Goal: Information Seeking & Learning: Get advice/opinions

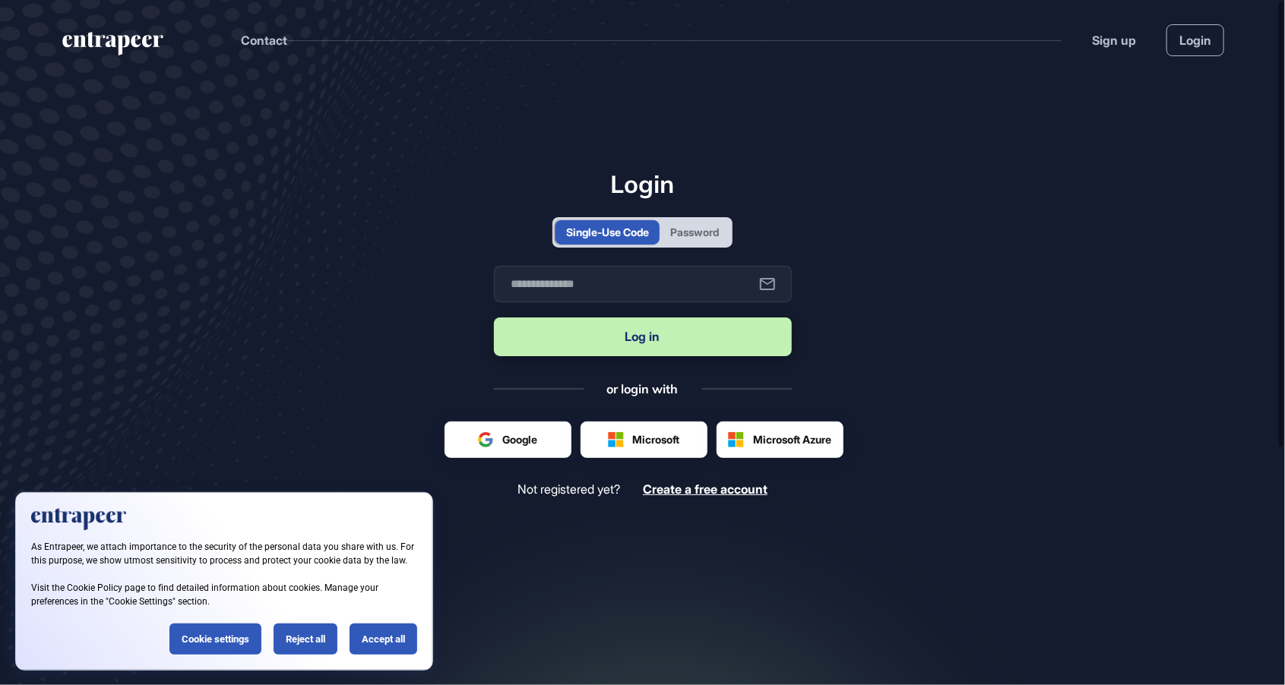
click at [716, 240] on div "Password" at bounding box center [694, 232] width 49 height 16
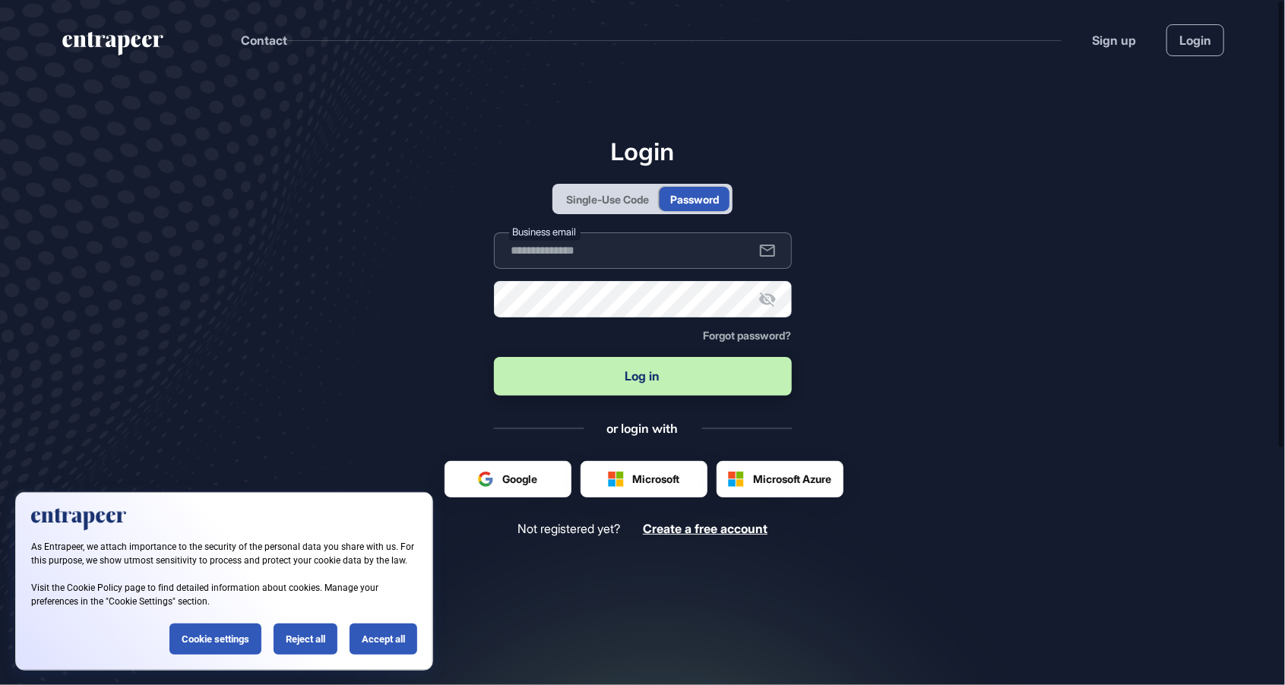
click at [649, 269] on input "text" at bounding box center [643, 250] width 298 height 36
type input "**********"
click at [494, 357] on button "Log in" at bounding box center [643, 376] width 298 height 39
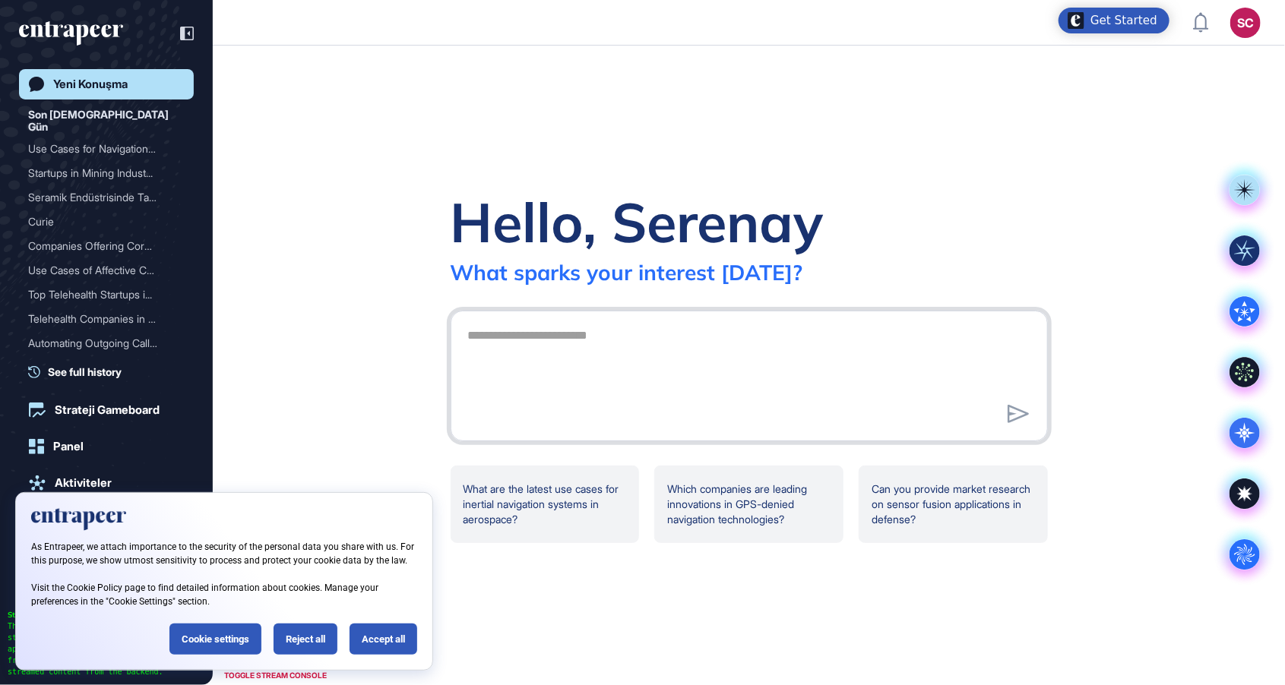
scroll to position [1, 1]
click at [300, 646] on div "Reject all" at bounding box center [306, 639] width 64 height 31
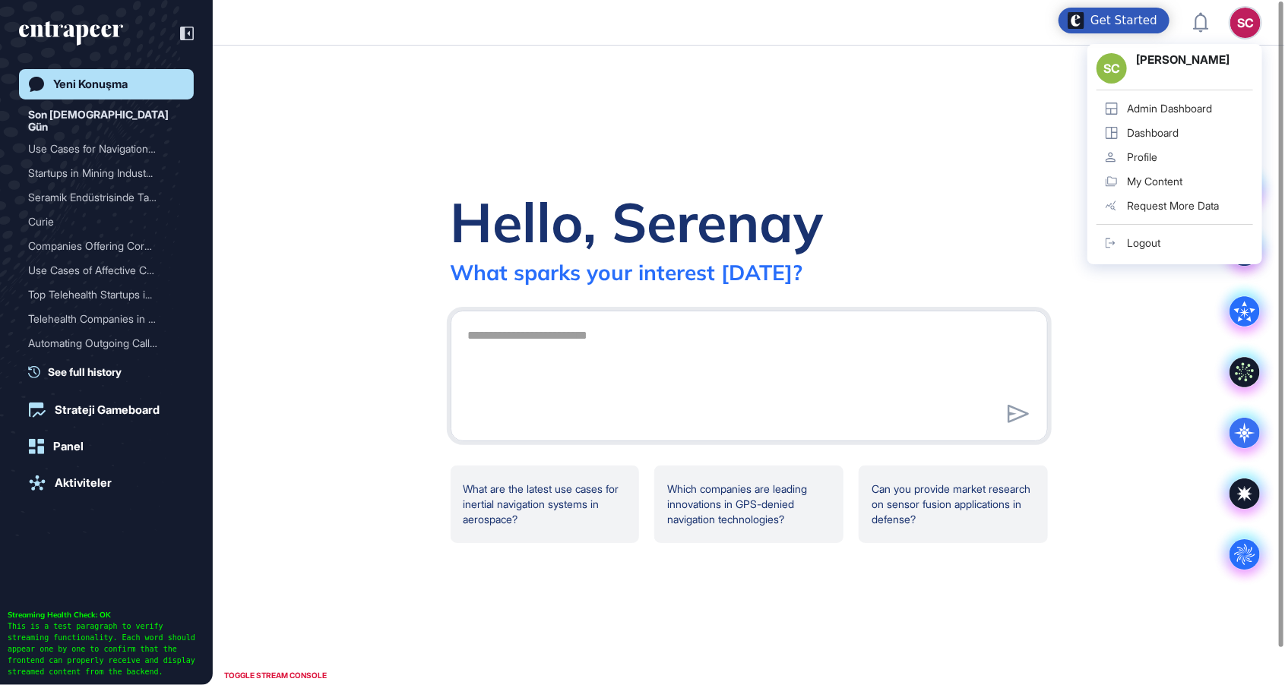
click at [1185, 109] on div "Admin Dashboard" at bounding box center [1169, 109] width 85 height 12
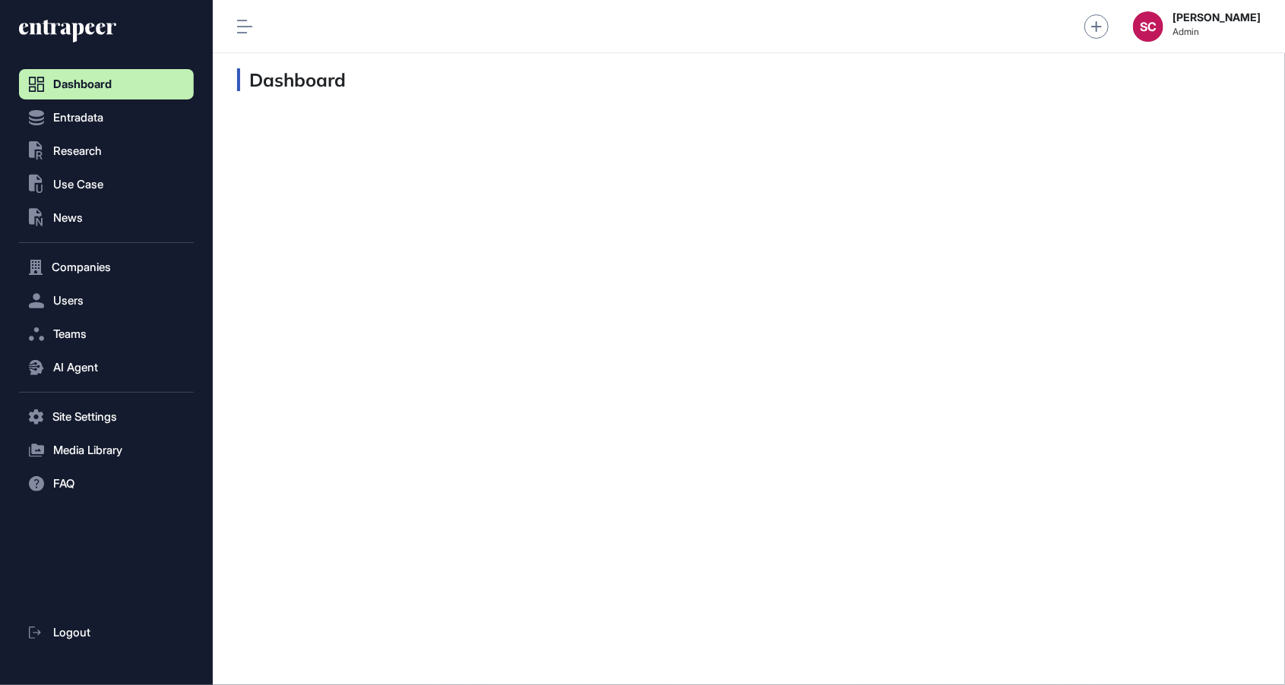
scroll to position [1, 1]
click at [64, 362] on span "AI Agent" at bounding box center [75, 368] width 45 height 12
click at [91, 432] on span "Messages" at bounding box center [73, 427] width 49 height 12
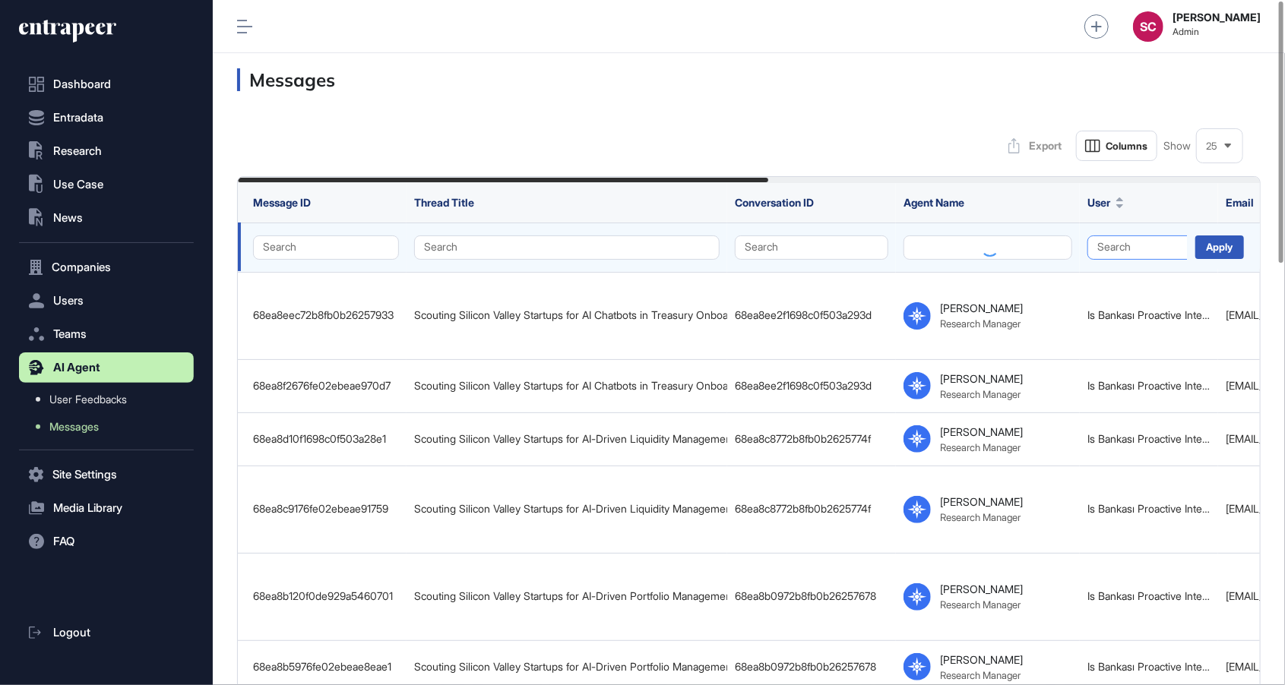
click at [1122, 255] on button "Search" at bounding box center [1148, 248] width 123 height 24
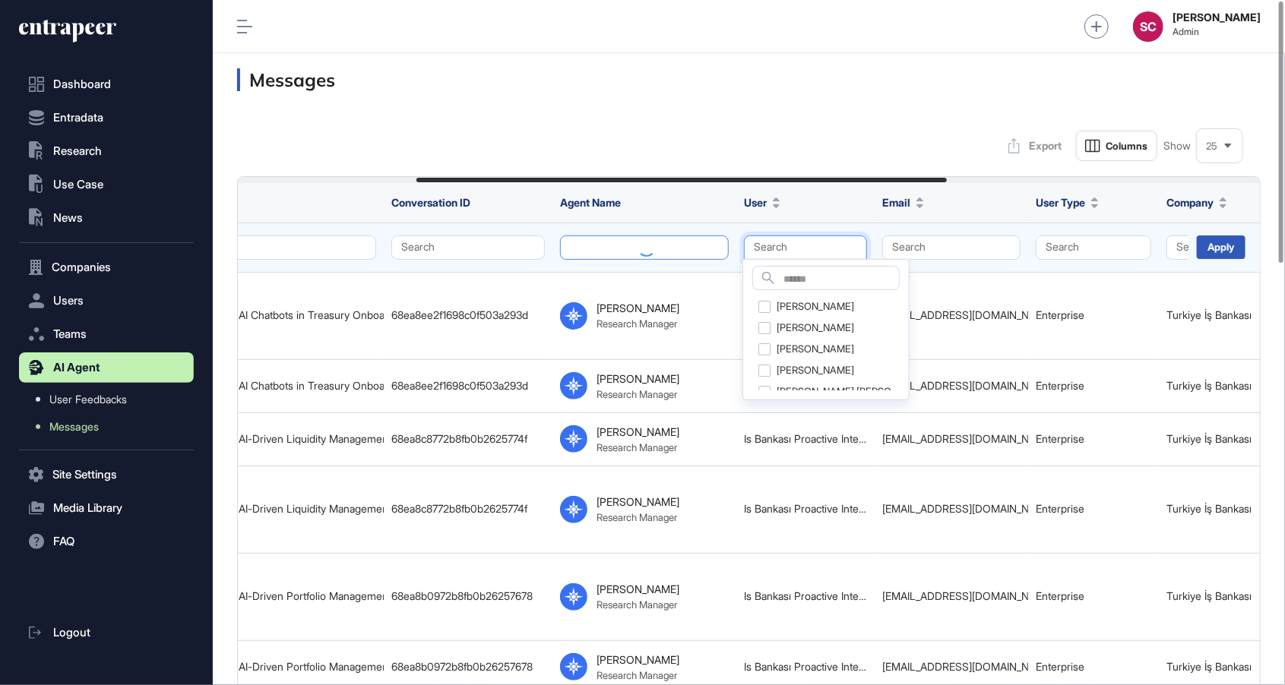
scroll to position [0, 345]
click at [959, 253] on button "Search" at bounding box center [950, 248] width 138 height 24
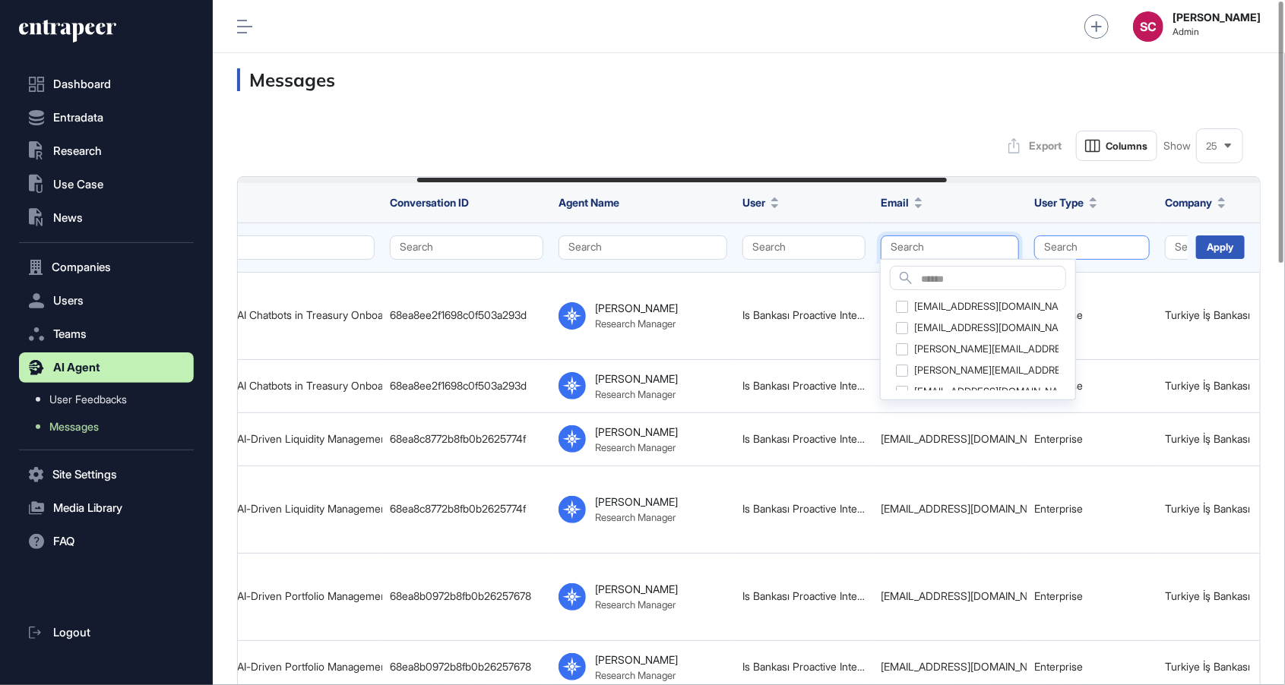
click at [1098, 243] on button "Search" at bounding box center [1091, 248] width 115 height 24
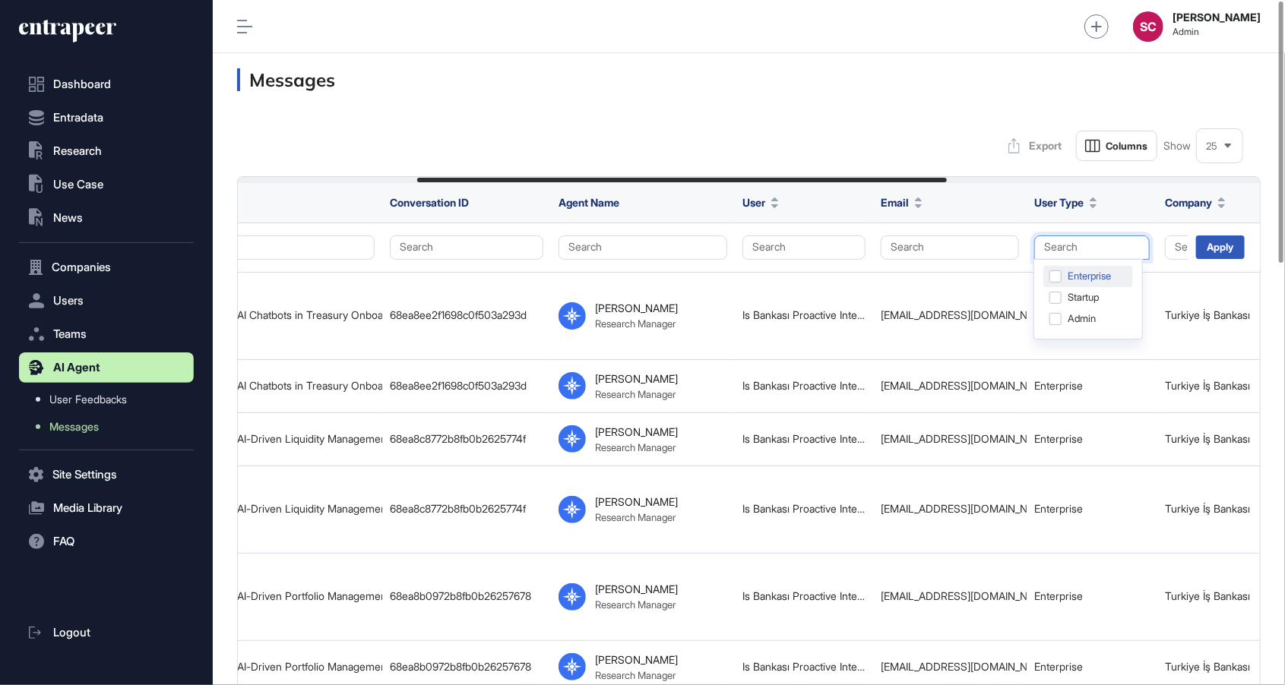
click at [1057, 274] on div "Enterprise" at bounding box center [1088, 276] width 90 height 21
click at [1203, 251] on div "Apply" at bounding box center [1220, 248] width 49 height 24
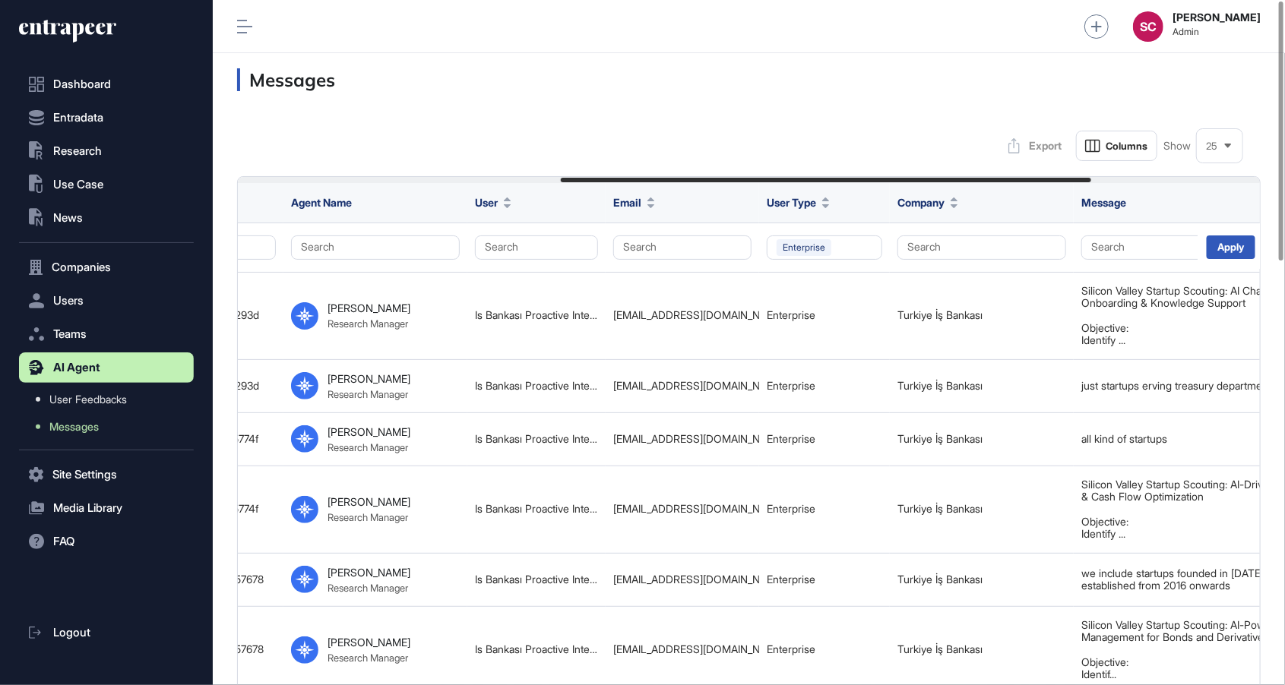
scroll to position [0, 666]
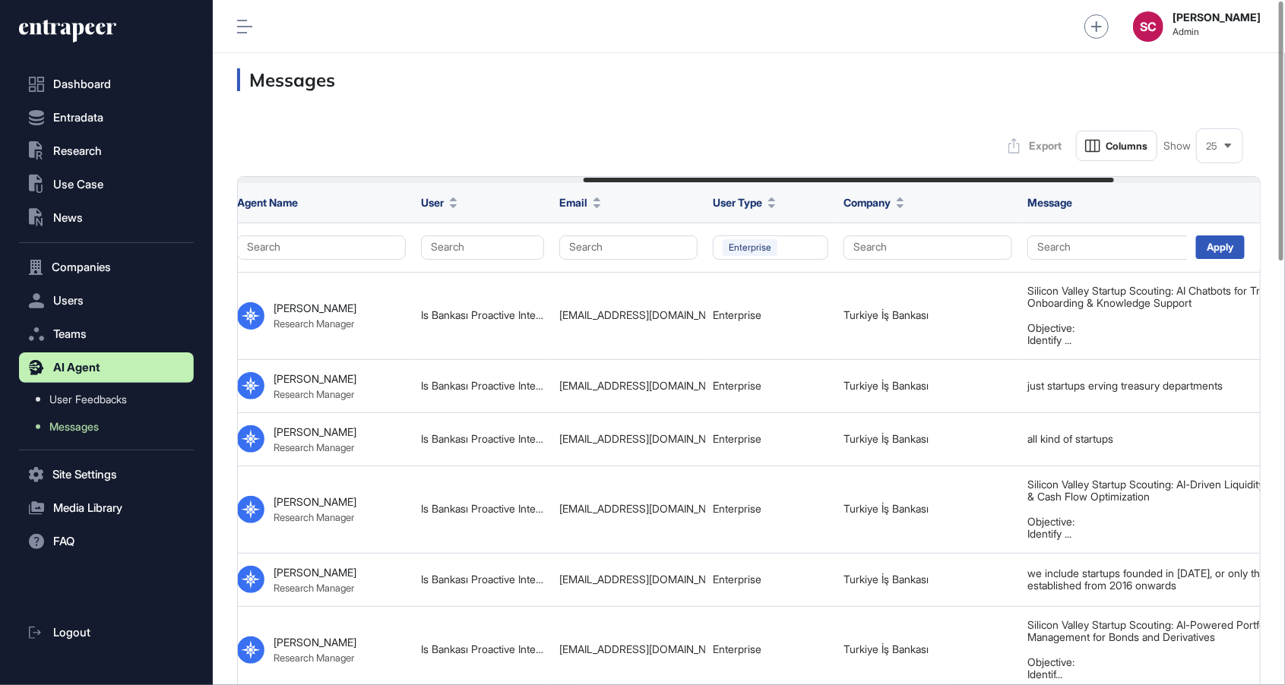
click at [1229, 153] on div "25" at bounding box center [1220, 146] width 46 height 30
click at [1221, 308] on li "100" at bounding box center [1219, 304] width 36 height 30
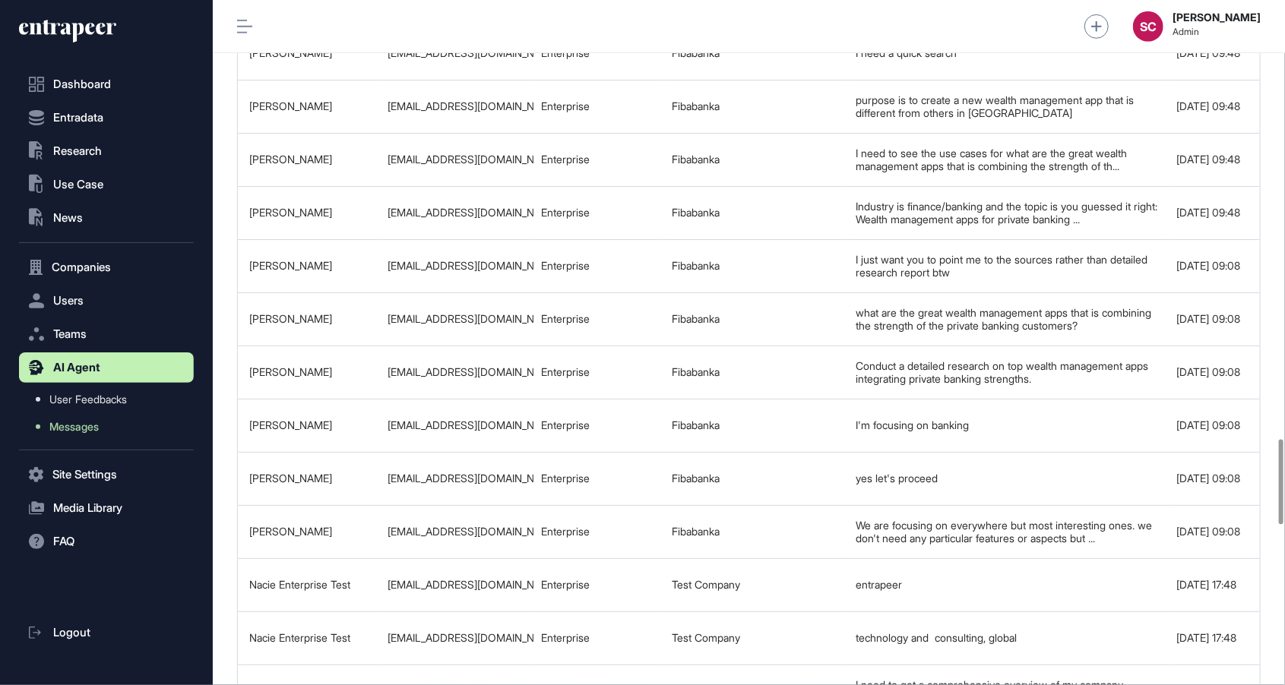
scroll to position [0, 950]
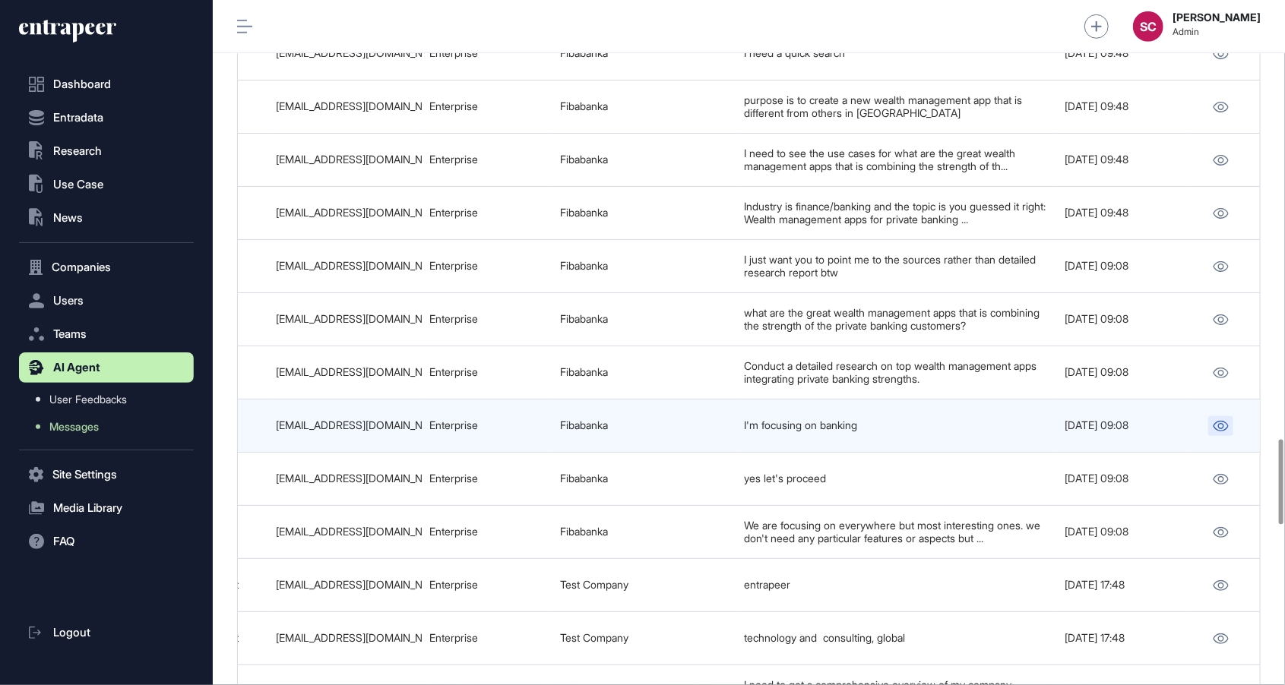
click at [1210, 416] on link at bounding box center [1220, 426] width 25 height 20
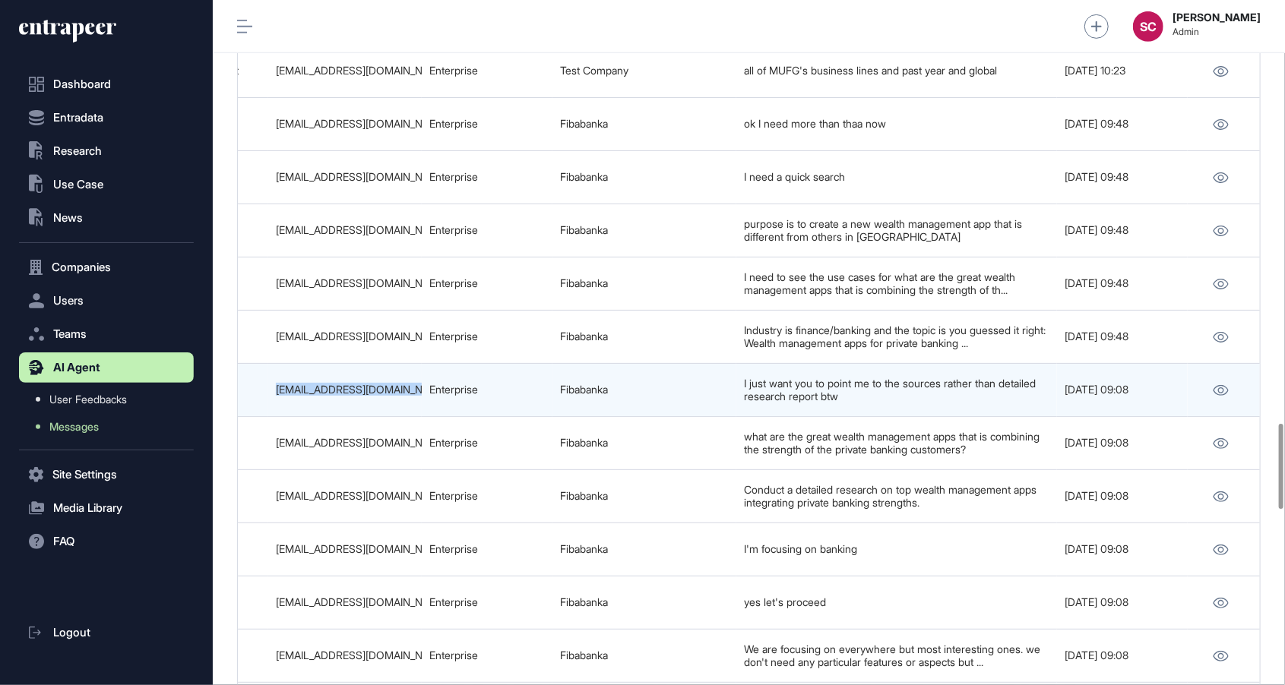
drag, startPoint x: 419, startPoint y: 362, endPoint x: 270, endPoint y: 355, distance: 149.1
click at [270, 364] on td "ozgurtaylan.celik@fibabanka.com.tr" at bounding box center [344, 390] width 153 height 53
copy div "ozgurtaylan.celik@fibabanka"
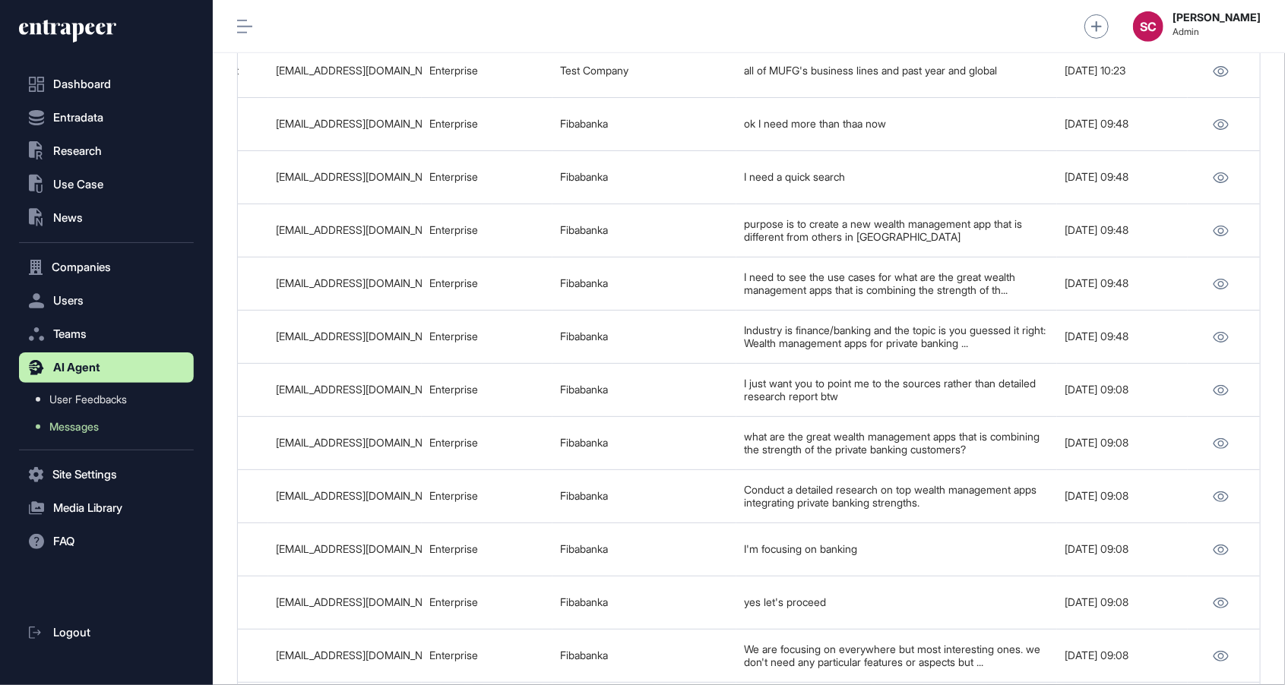
click at [654, 0] on html "Dashboard Entradata .st0{fill:currentColor} Research .st0{fill:currentColor} Us…" at bounding box center [642, 342] width 1285 height 685
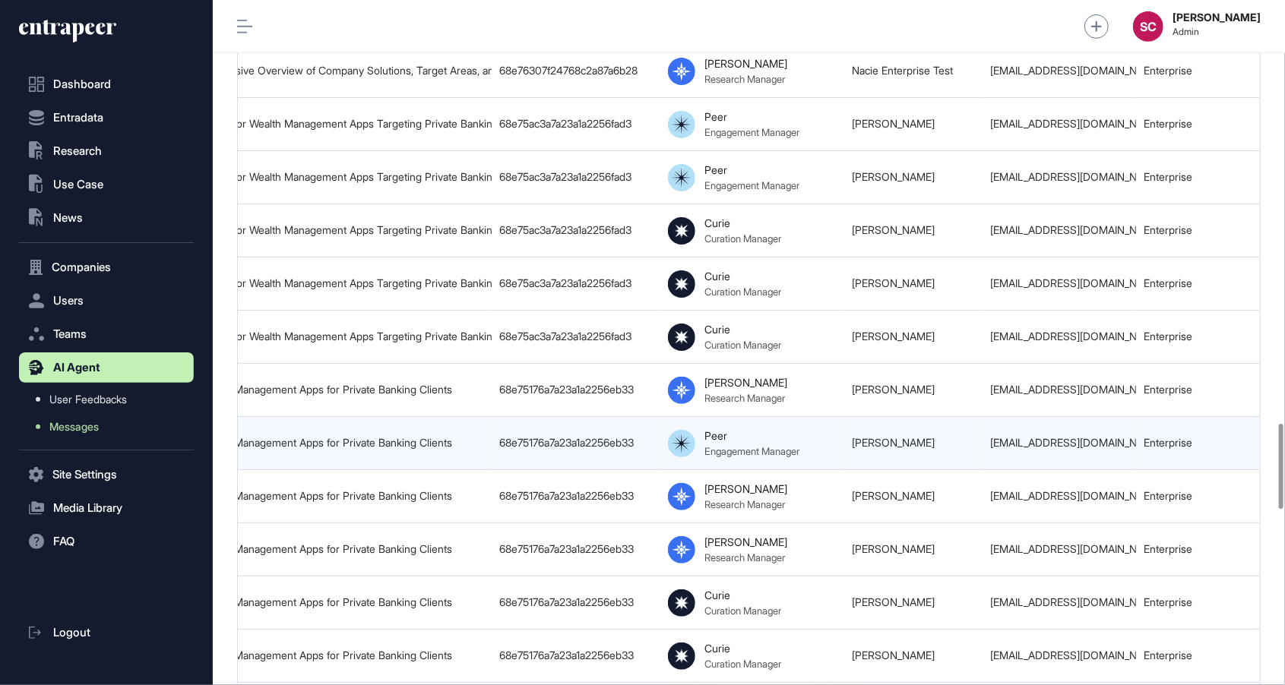
scroll to position [0, 263]
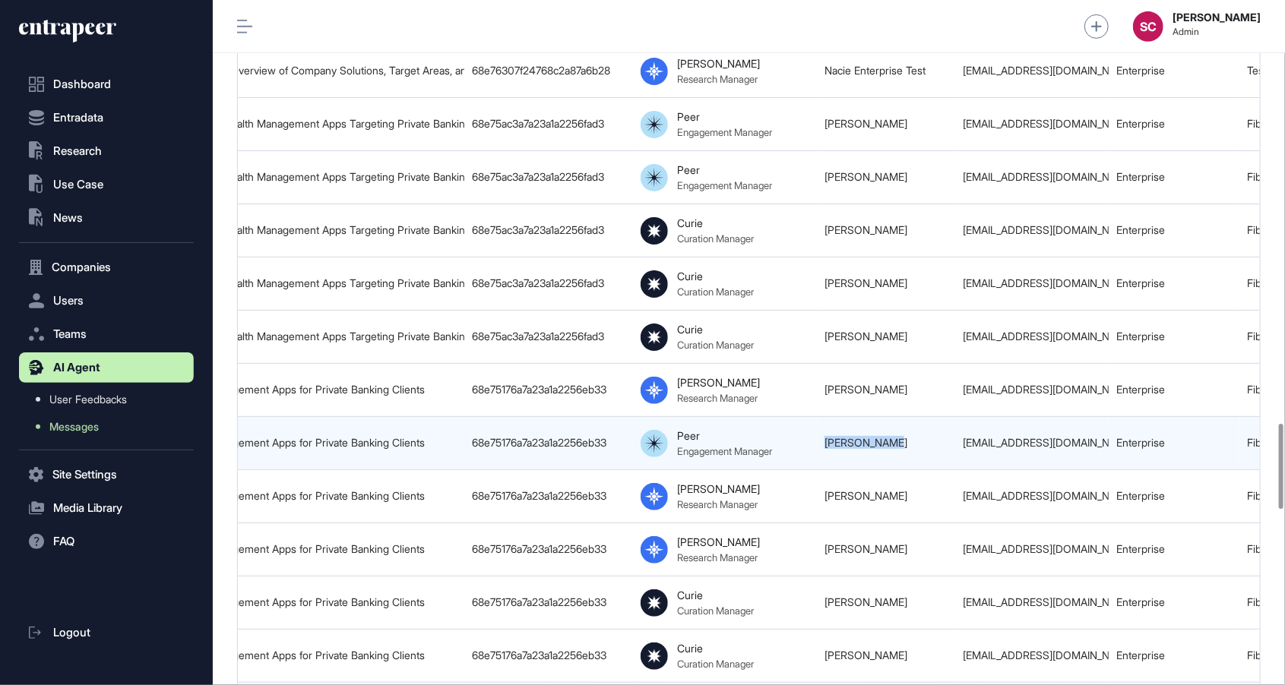
drag, startPoint x: 893, startPoint y: 416, endPoint x: 825, endPoint y: 414, distance: 68.4
click at [825, 417] on td "Ozgur Taylan" at bounding box center [886, 443] width 138 height 53
copy link "Ozgur Taylan"
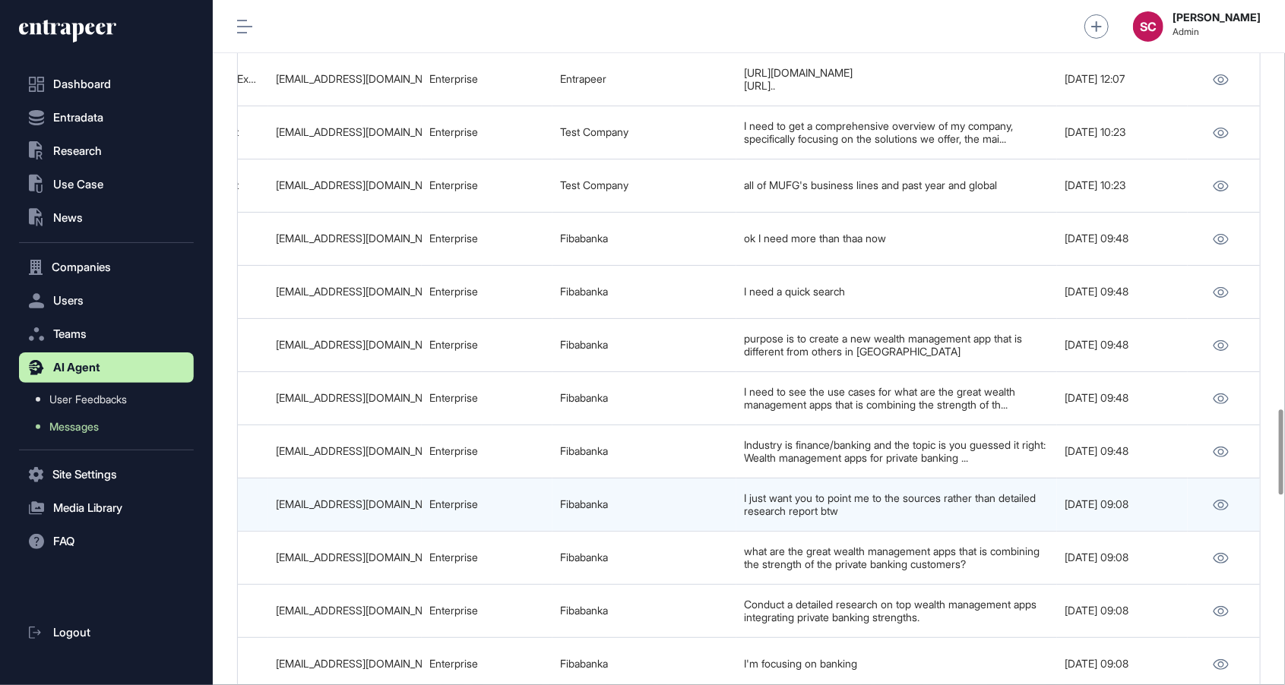
scroll to position [3283, 0]
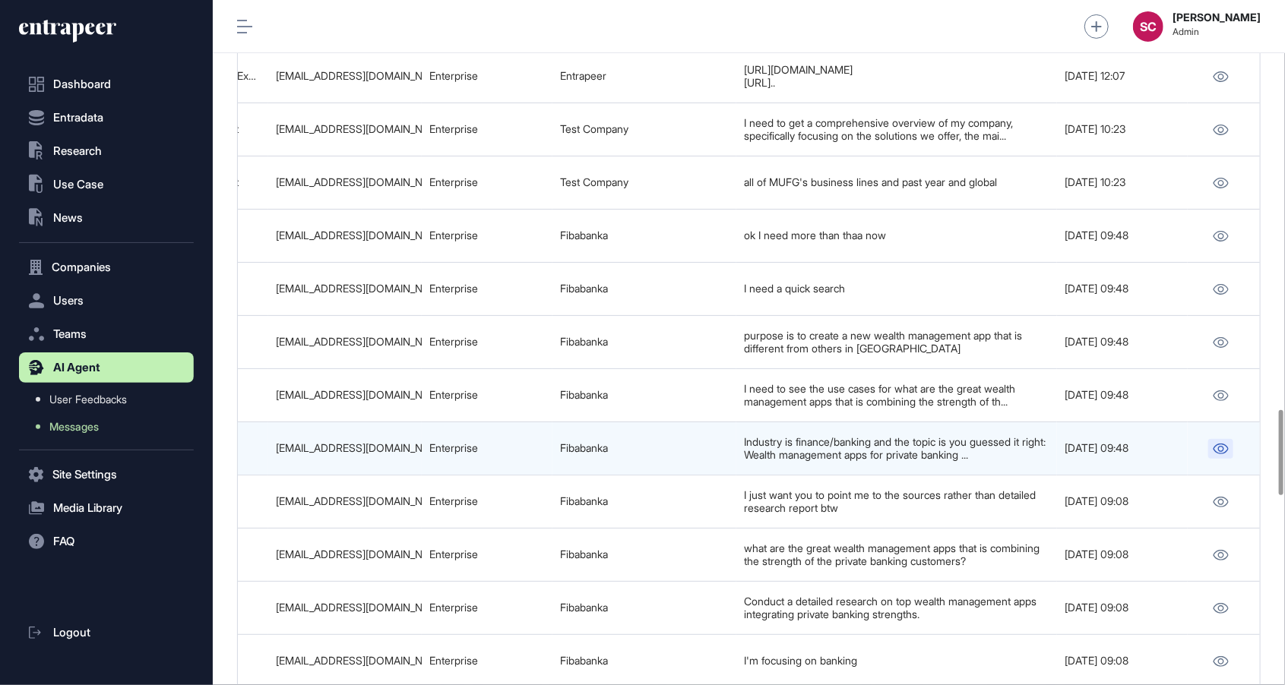
click at [1210, 439] on link at bounding box center [1220, 449] width 25 height 20
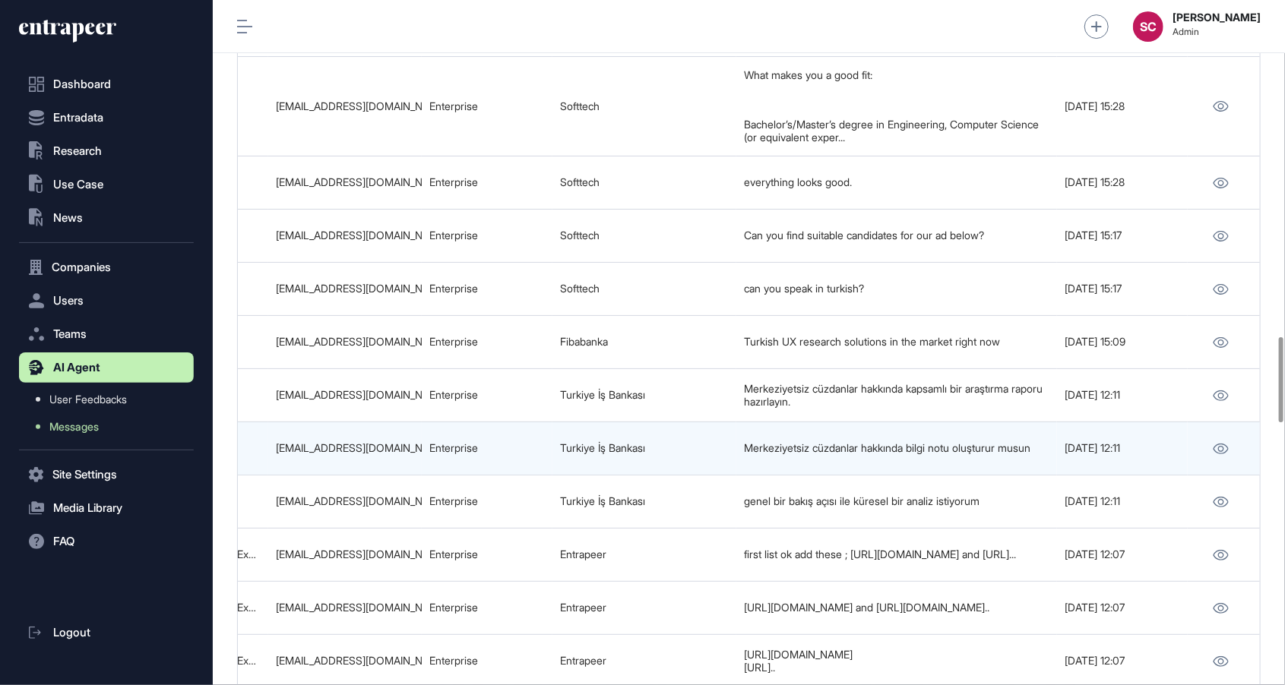
scroll to position [2693, 0]
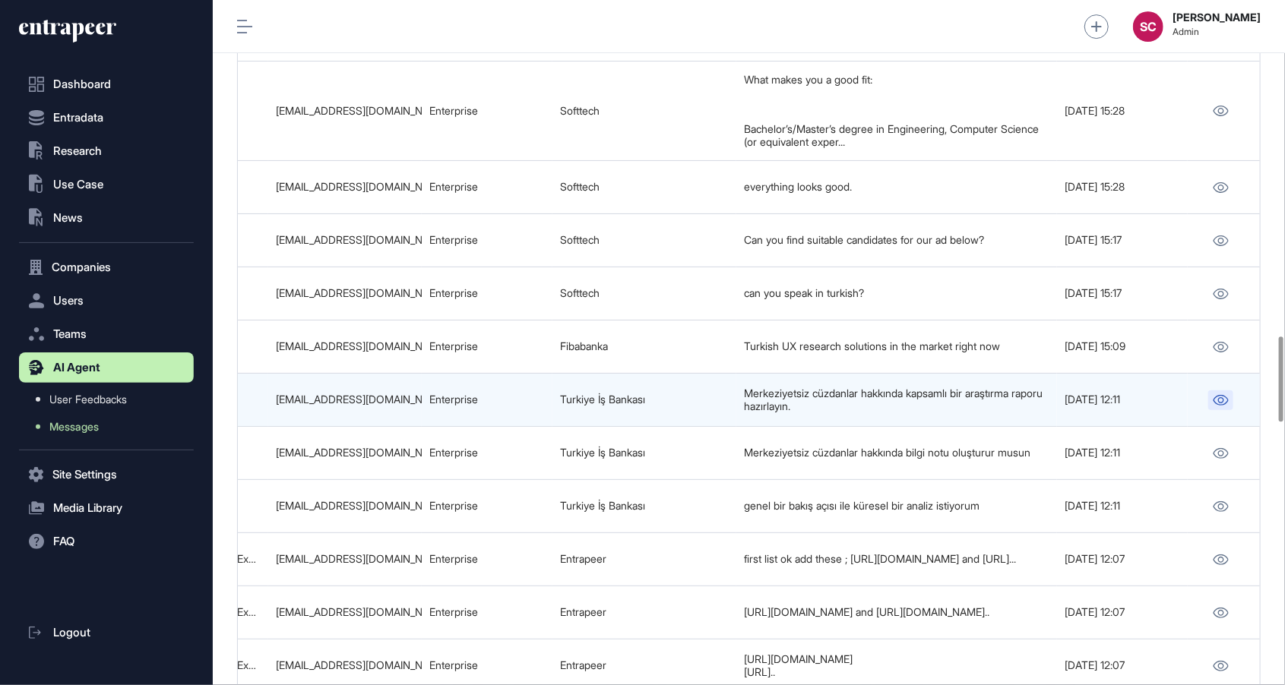
click at [1220, 395] on icon at bounding box center [1220, 400] width 15 height 11
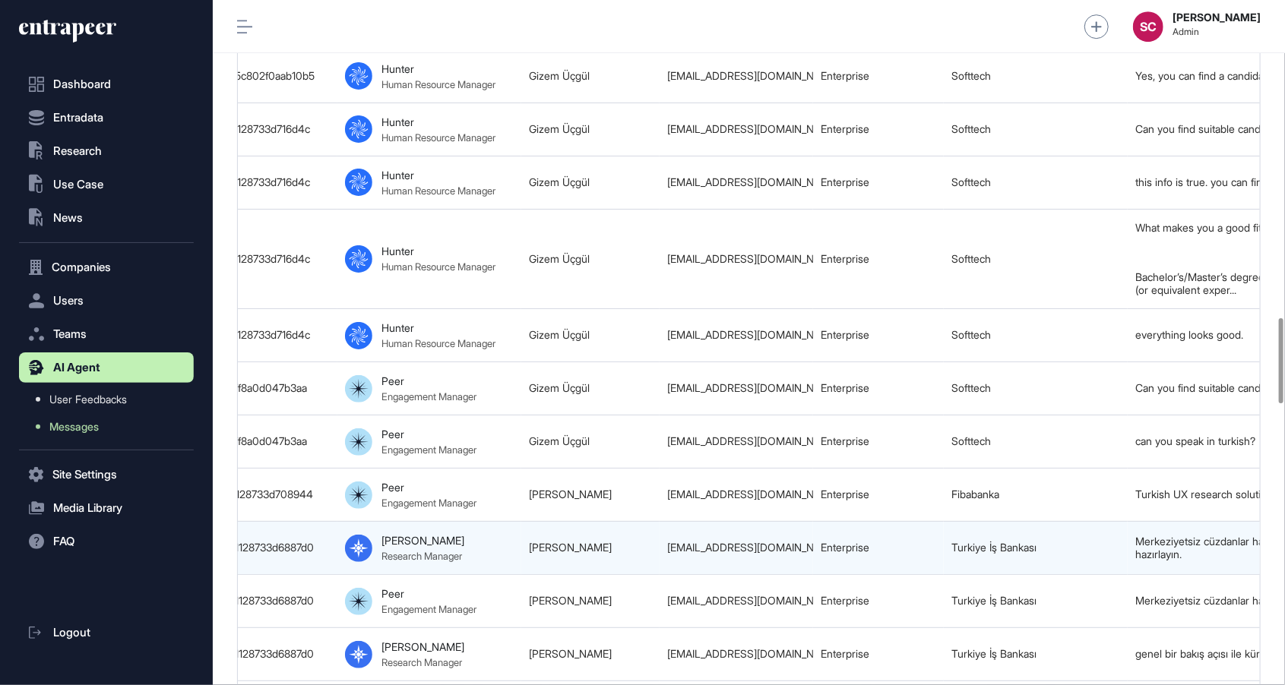
scroll to position [0, 950]
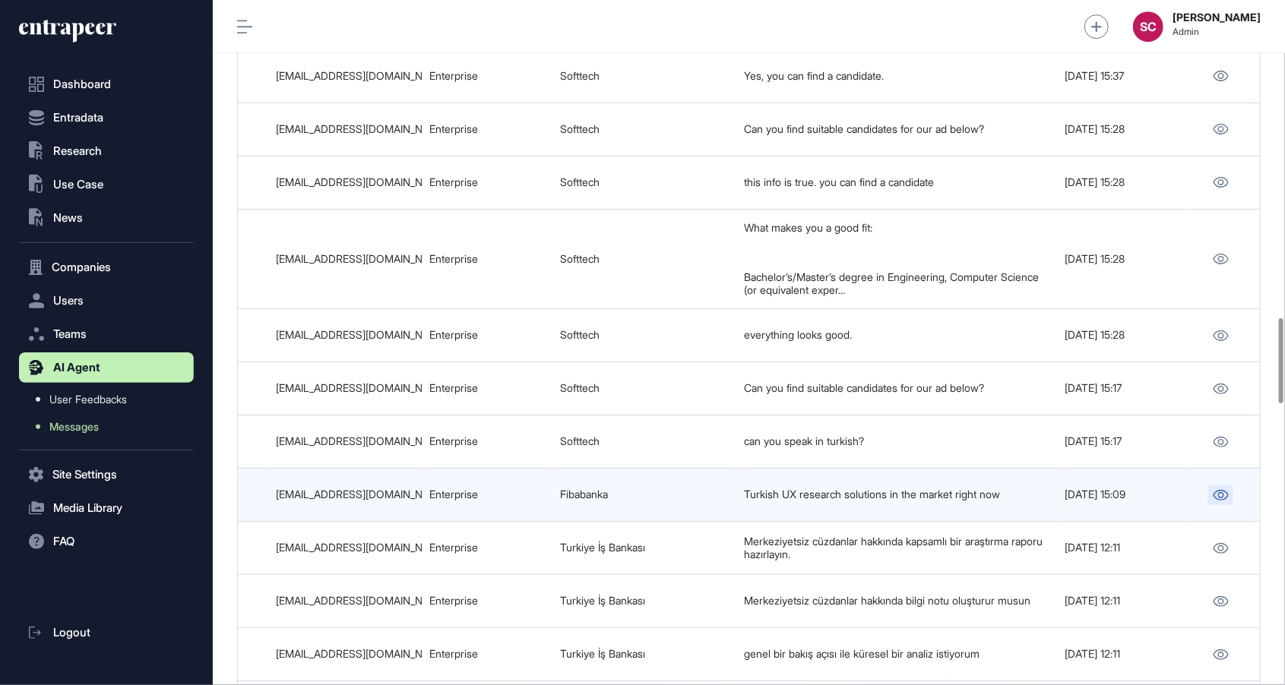
click at [1225, 490] on icon at bounding box center [1221, 495] width 16 height 11
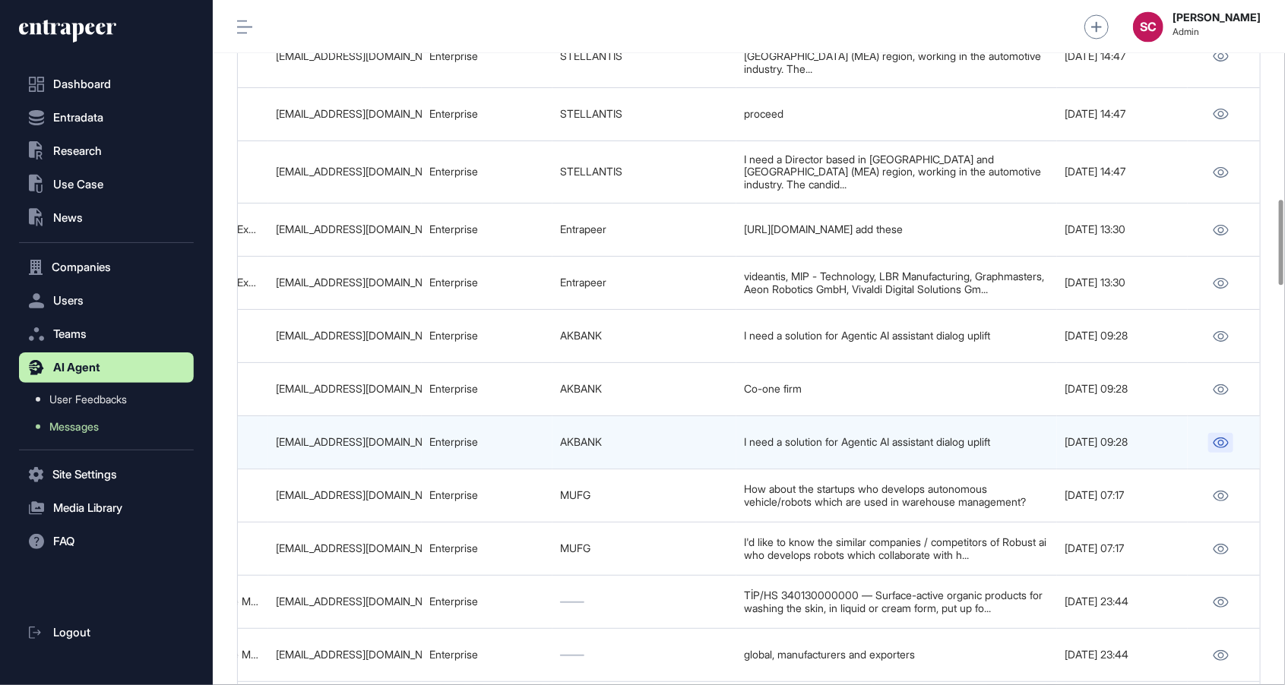
click at [1209, 433] on link at bounding box center [1220, 443] width 25 height 20
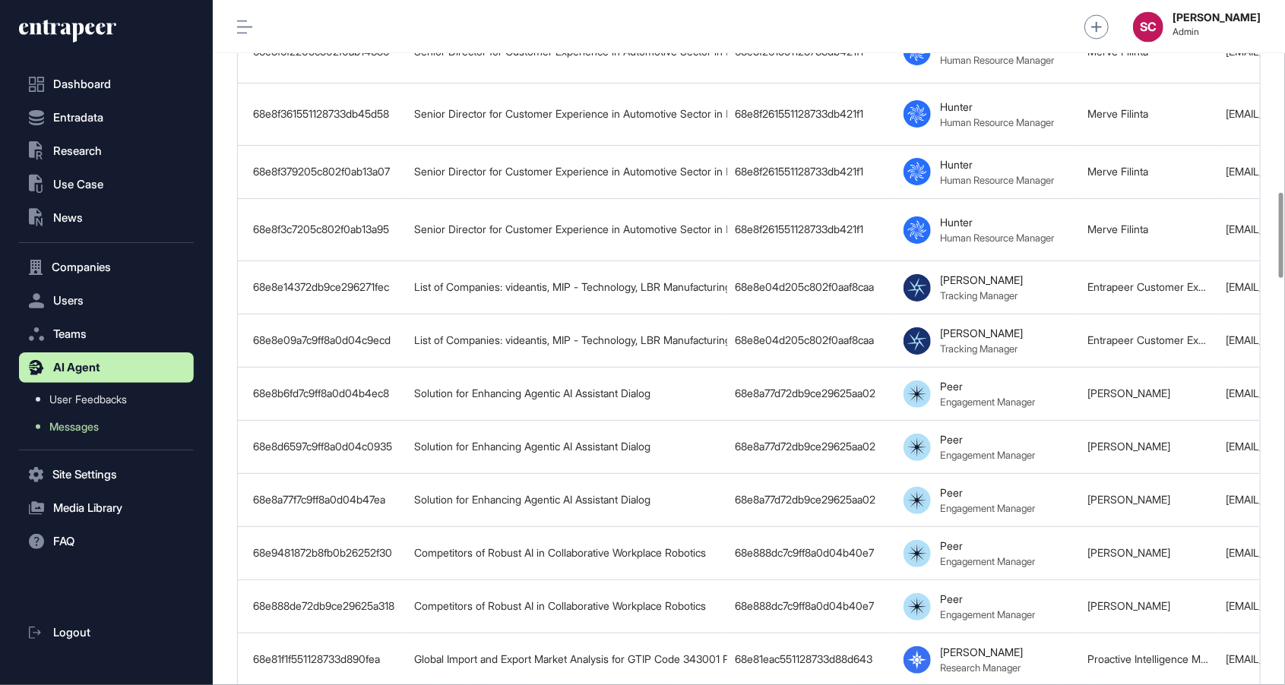
scroll to position [1538, 0]
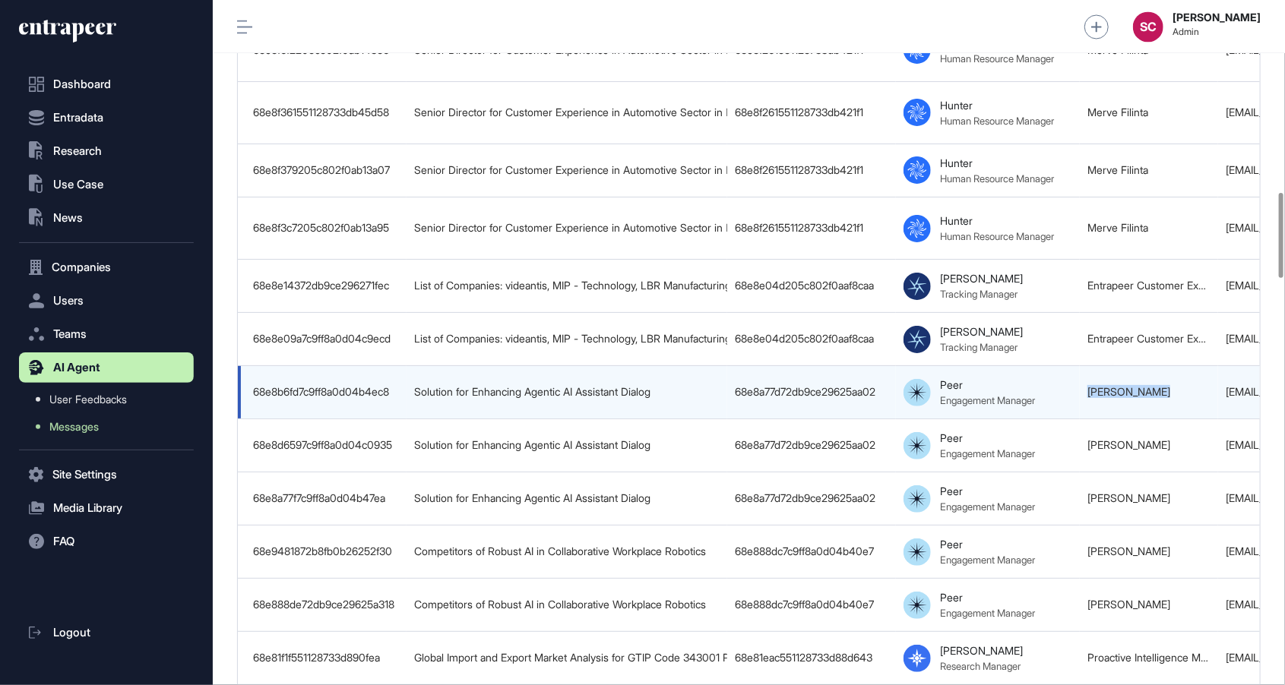
drag, startPoint x: 1164, startPoint y: 368, endPoint x: 1068, endPoint y: 363, distance: 95.9
click at [1068, 366] on tr "68e8b6fd7c9ff8a0d04b4ec8 Solution for Enhancing Agentic AI Assistant Dialog 68e…" at bounding box center [1224, 392] width 1973 height 53
copy tr "Melis Sabancı"
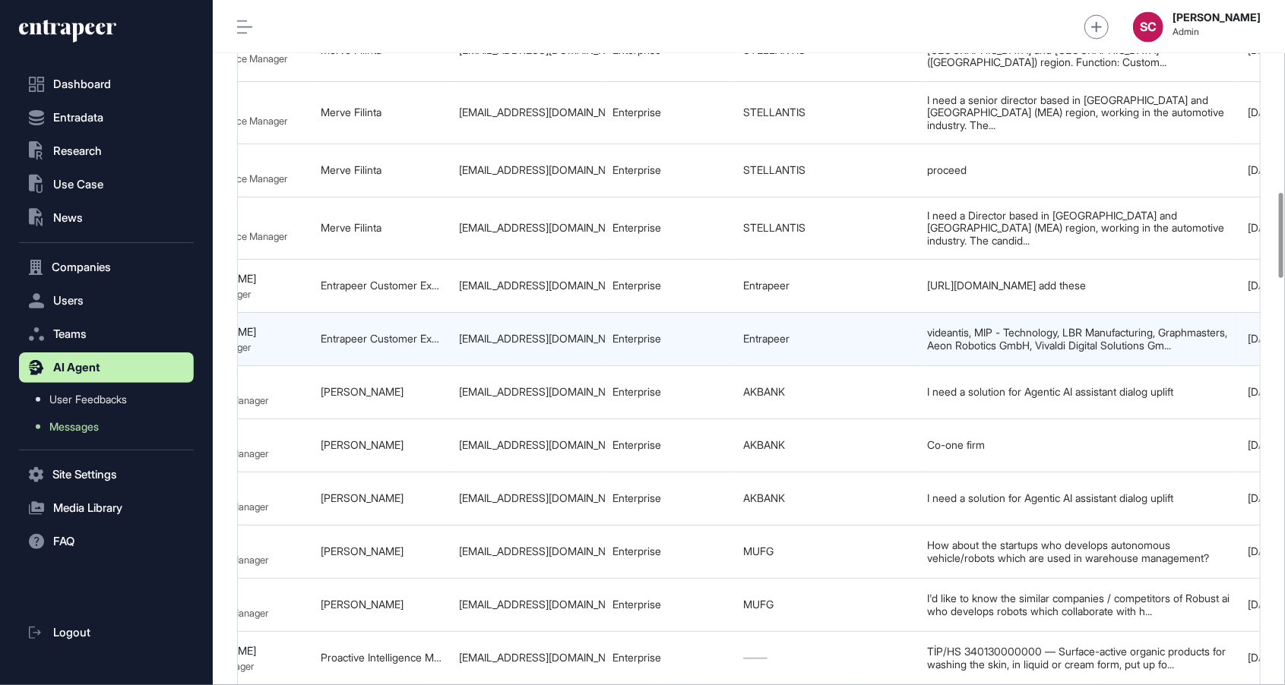
scroll to position [0, 770]
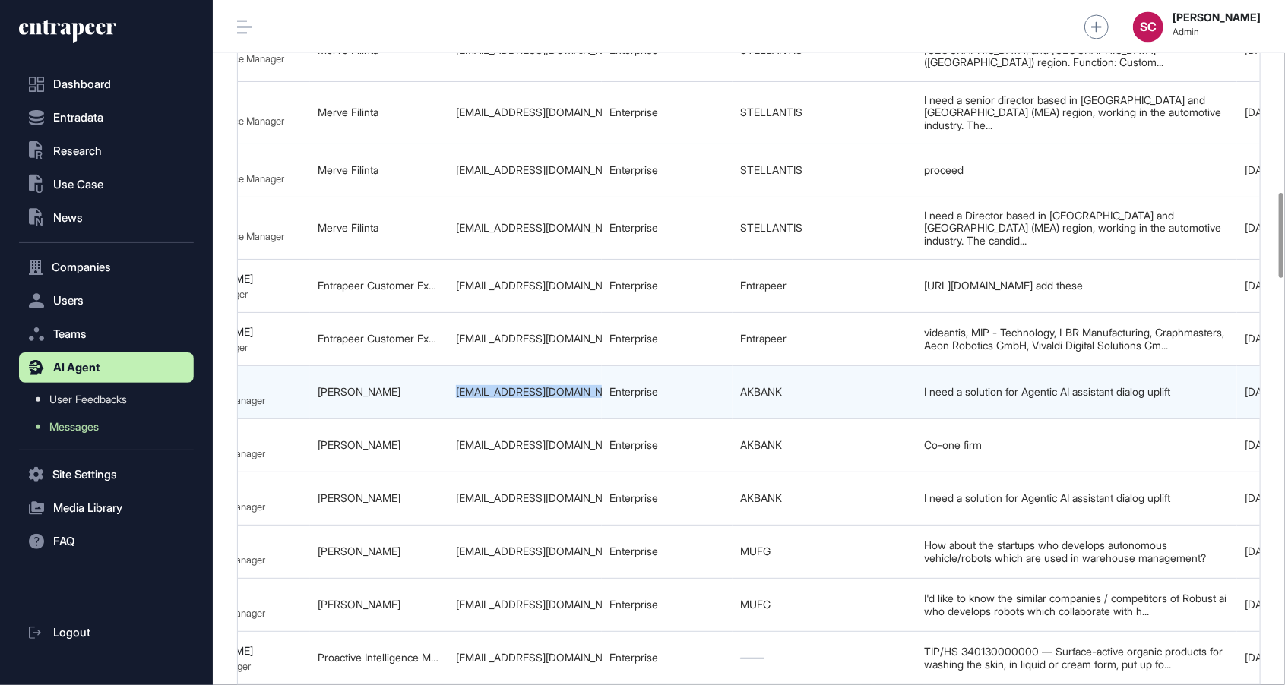
drag, startPoint x: 456, startPoint y: 367, endPoint x: 611, endPoint y: 368, distance: 155.0
click at [611, 368] on tr "68e8b6fd7c9ff8a0d04b4ec8 Solution for Enhancing Agentic AI Assistant Dialog 68e…" at bounding box center [454, 392] width 1973 height 53
copy tr "melis.sabanci@akbank.com"
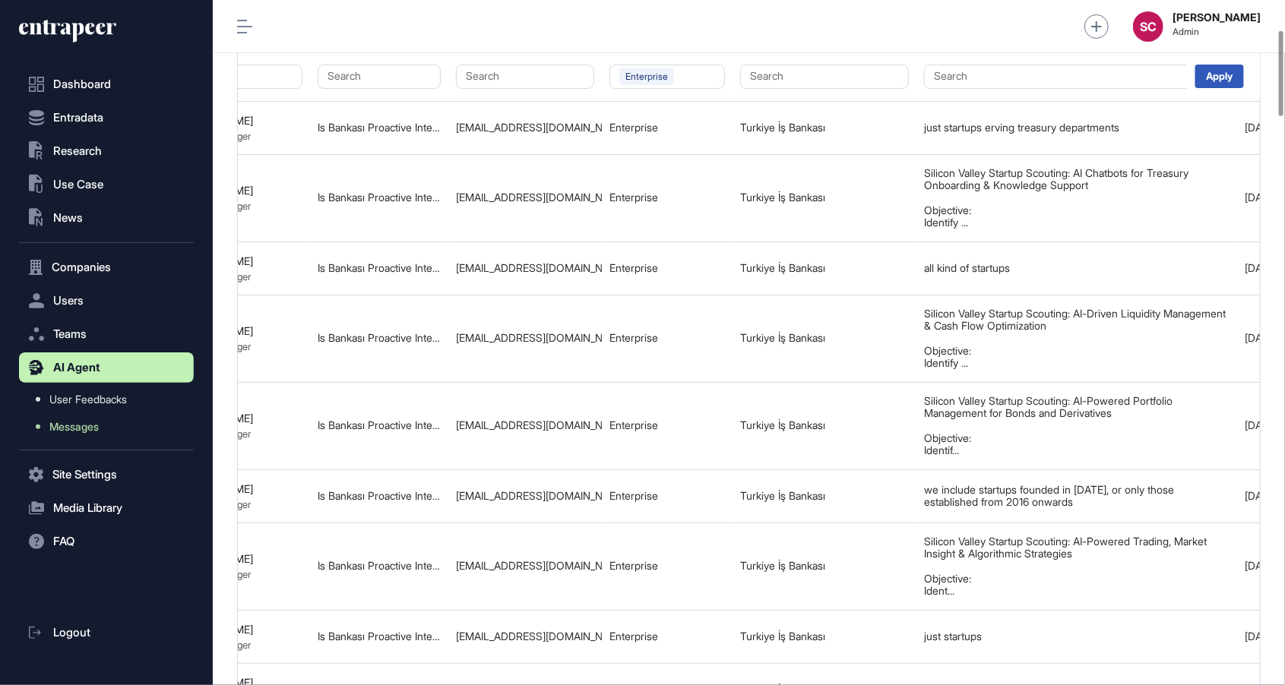
scroll to position [0, 0]
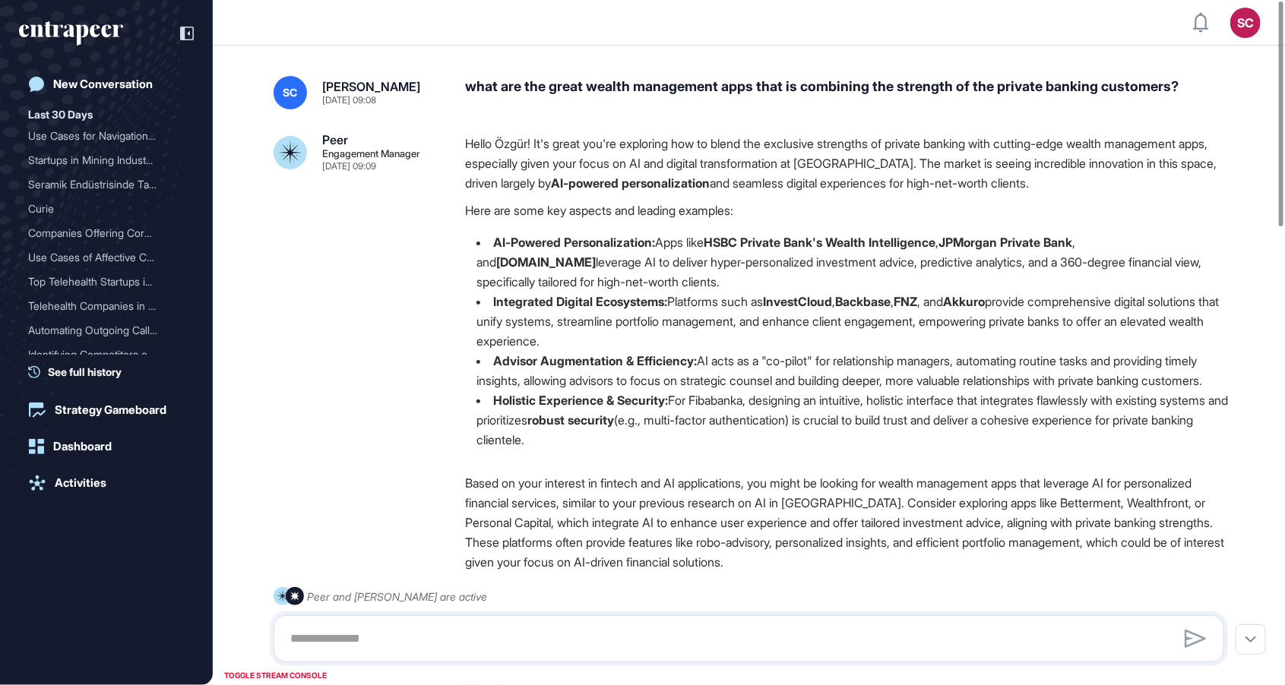
click at [826, 385] on li "Advisor Augmentation & Efficiency: AI acts as a "co-pilot" for relationship man…" at bounding box center [850, 371] width 771 height 40
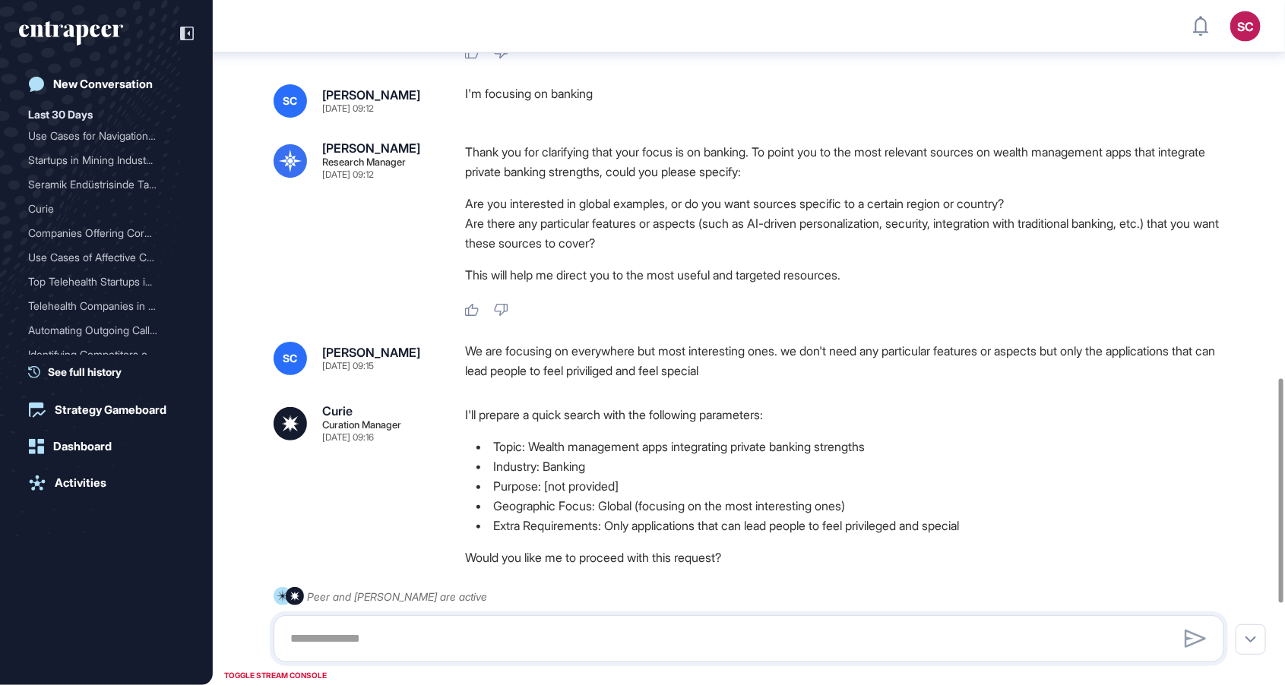
scroll to position [1152, 0]
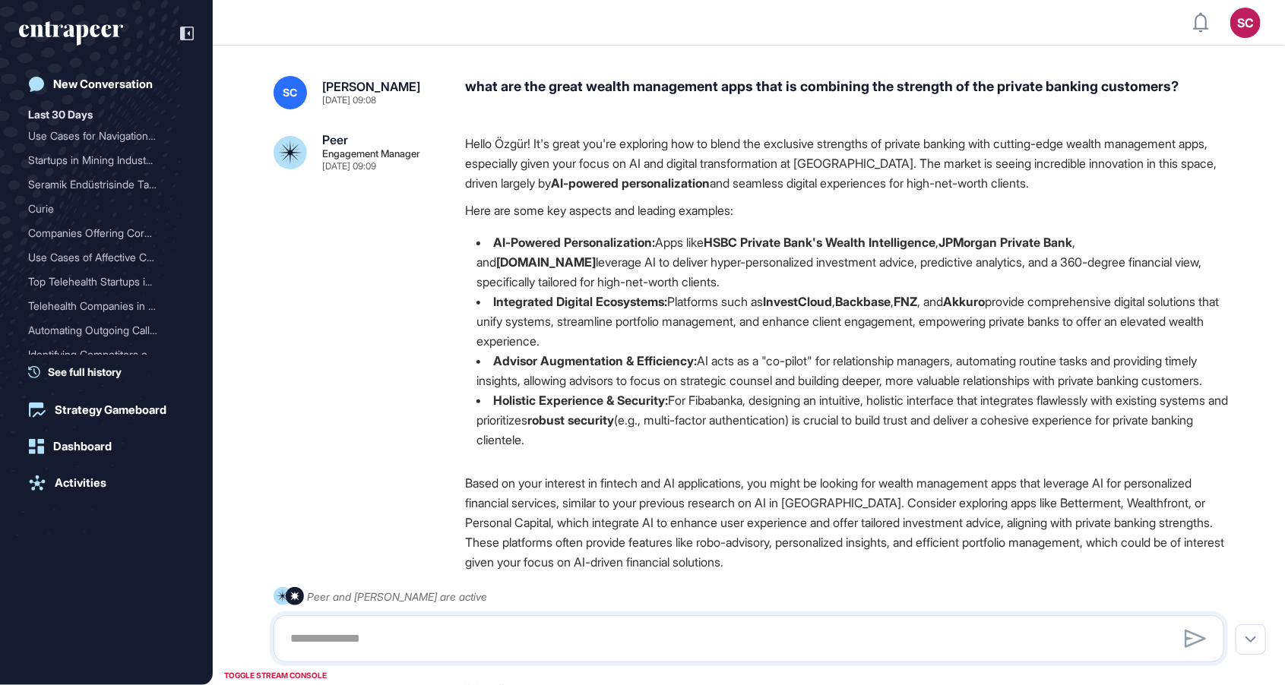
click at [635, 487] on div "Hello Özgür! It's great you're exploring how to blend the exclusive strengths o…" at bounding box center [850, 411] width 771 height 555
click at [861, 88] on div "what are the great wealth management apps that is combining the strength of the…" at bounding box center [850, 92] width 771 height 33
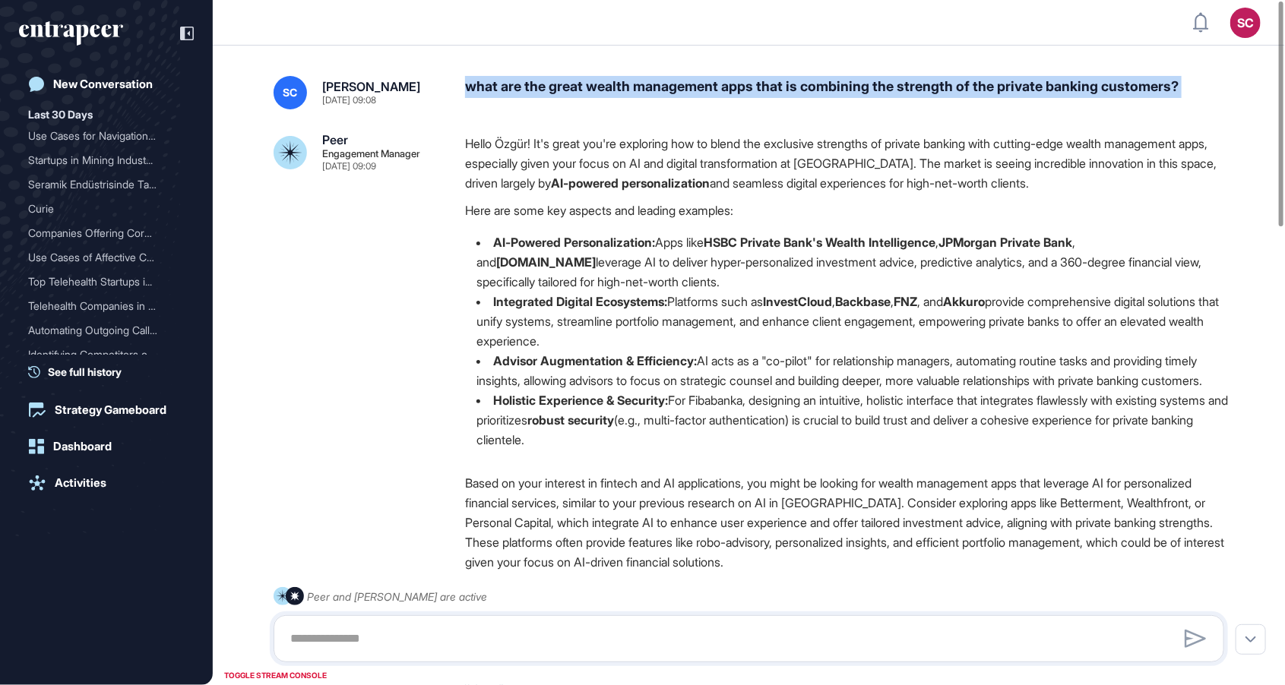
copy div "what are the great wealth management apps that is combining the strength of the…"
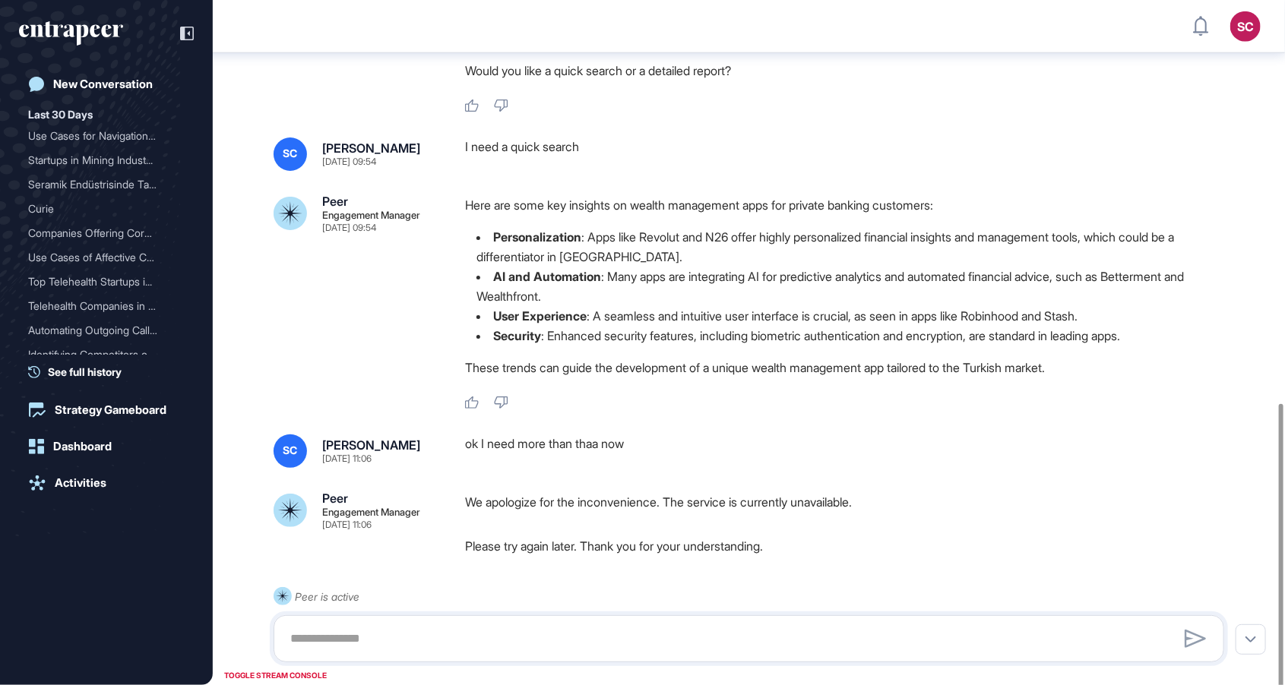
scroll to position [864, 0]
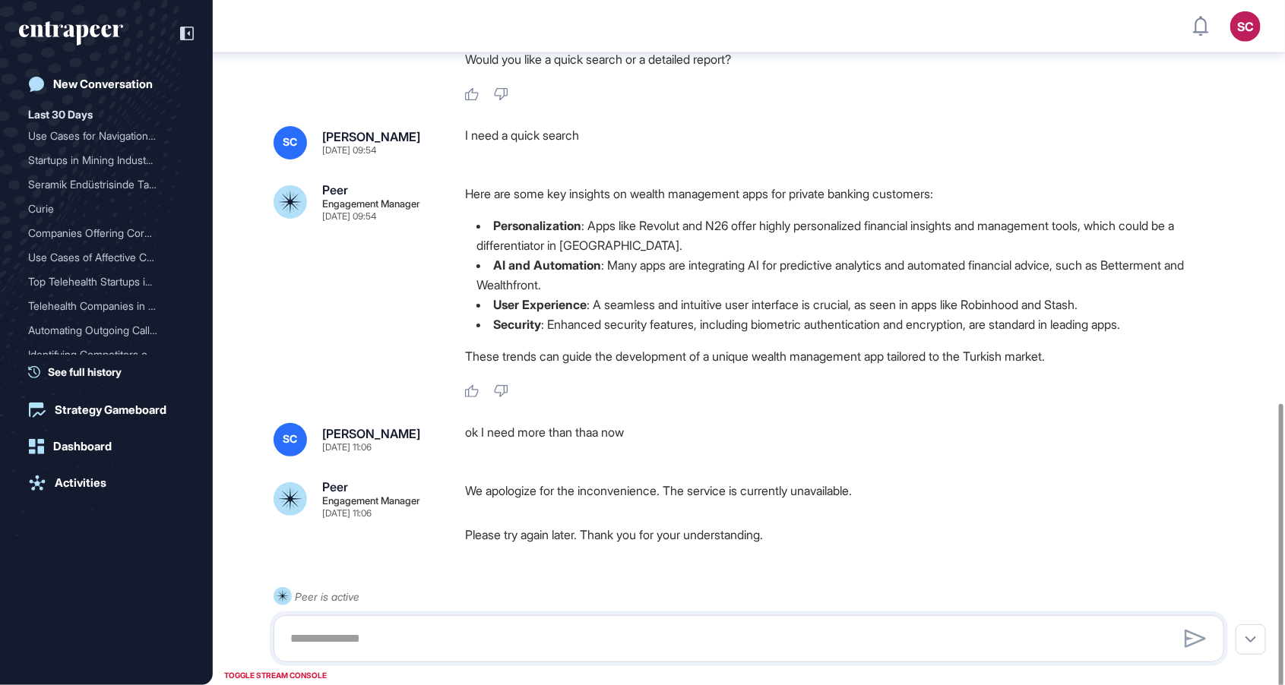
click at [553, 546] on div "We apologize for the inconvenience. The service is currently unavailable. Pleas…" at bounding box center [850, 518] width 771 height 75
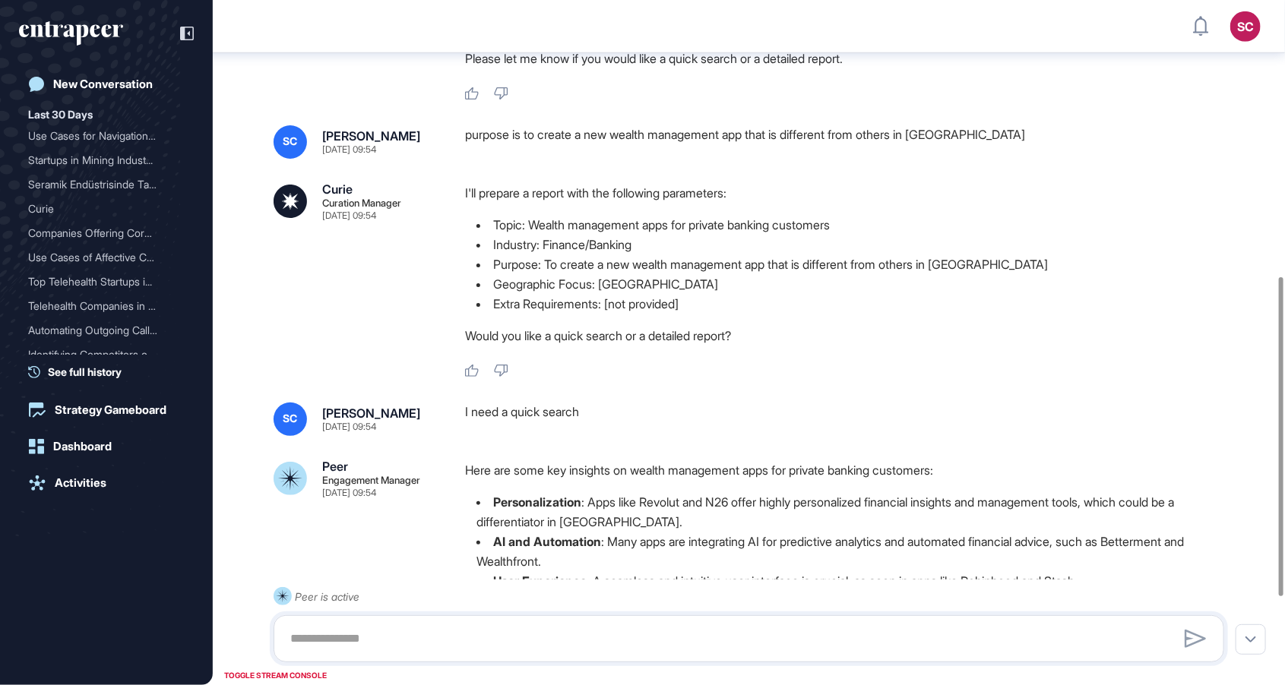
click at [671, 400] on div "SC Serenay Cetinkaya Oct 09, 2025 09:48 I need to see the use cases for what ar…" at bounding box center [749, 230] width 1072 height 1528
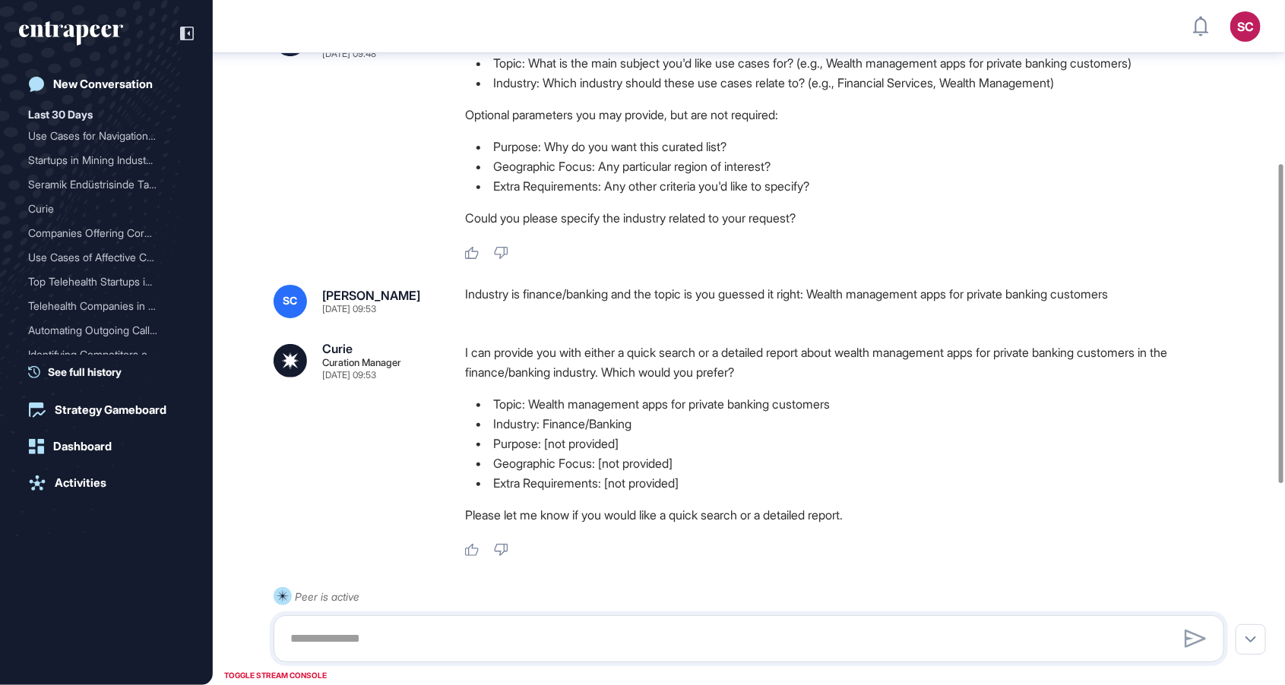
scroll to position [0, 0]
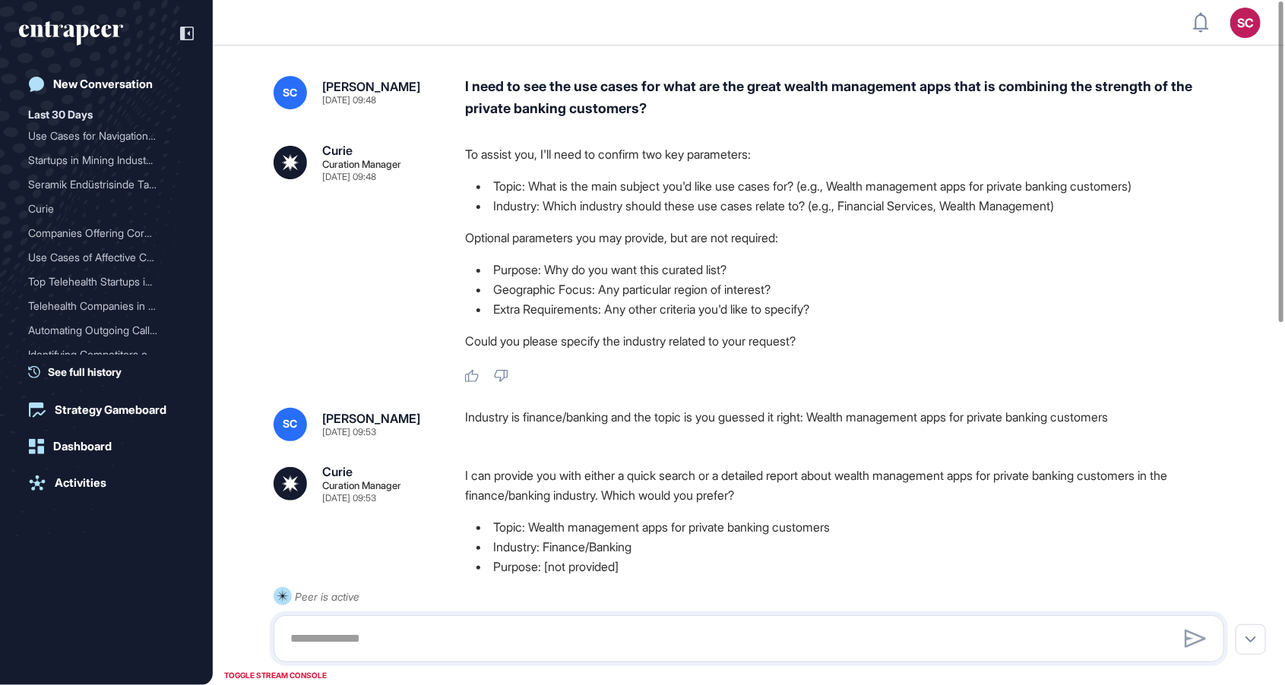
click at [515, 314] on li "Extra Requirements: Any other criteria you'd like to specify?" at bounding box center [850, 309] width 771 height 20
click at [540, 107] on div "I need to see the use cases for what are the great wealth management apps that …" at bounding box center [850, 98] width 771 height 44
click at [593, 99] on div "I need to see the use cases for what are the great wealth management apps that …" at bounding box center [850, 98] width 771 height 44
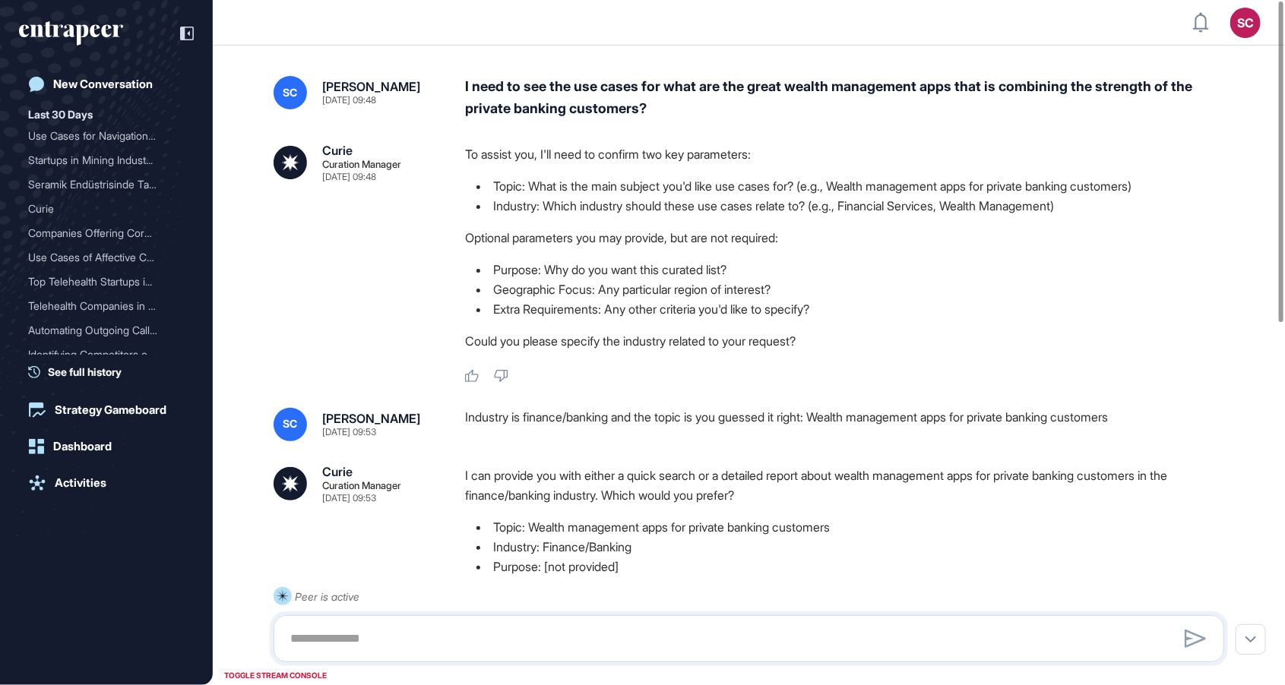
click at [593, 99] on div "I need to see the use cases for what are the great wealth management apps that …" at bounding box center [850, 98] width 771 height 44
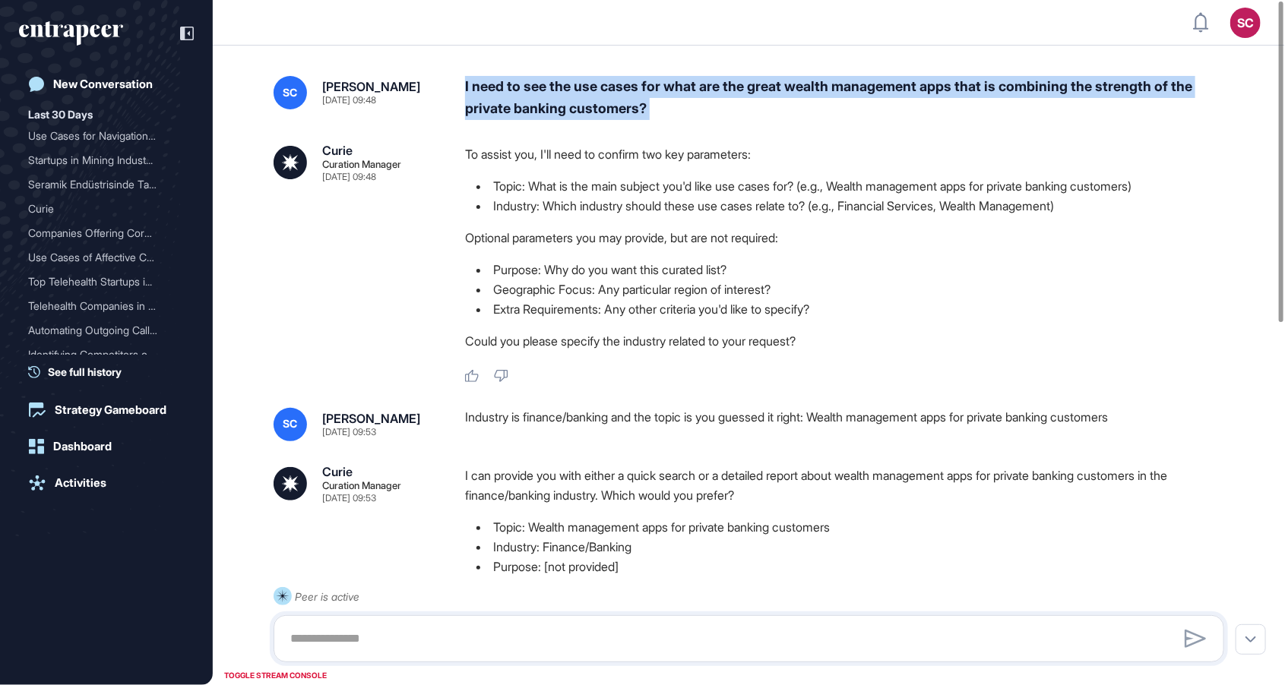
copy div "I need to see the use cases for what are the great wealth management apps that …"
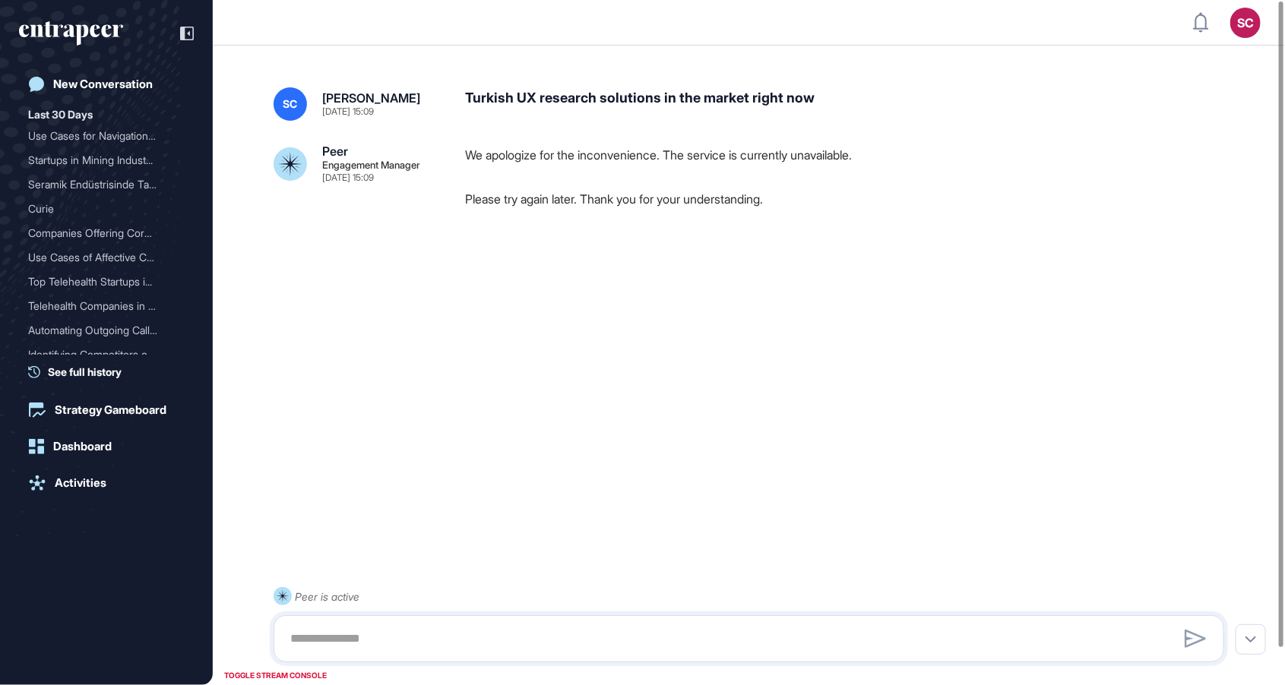
click at [603, 286] on div at bounding box center [749, 275] width 950 height 61
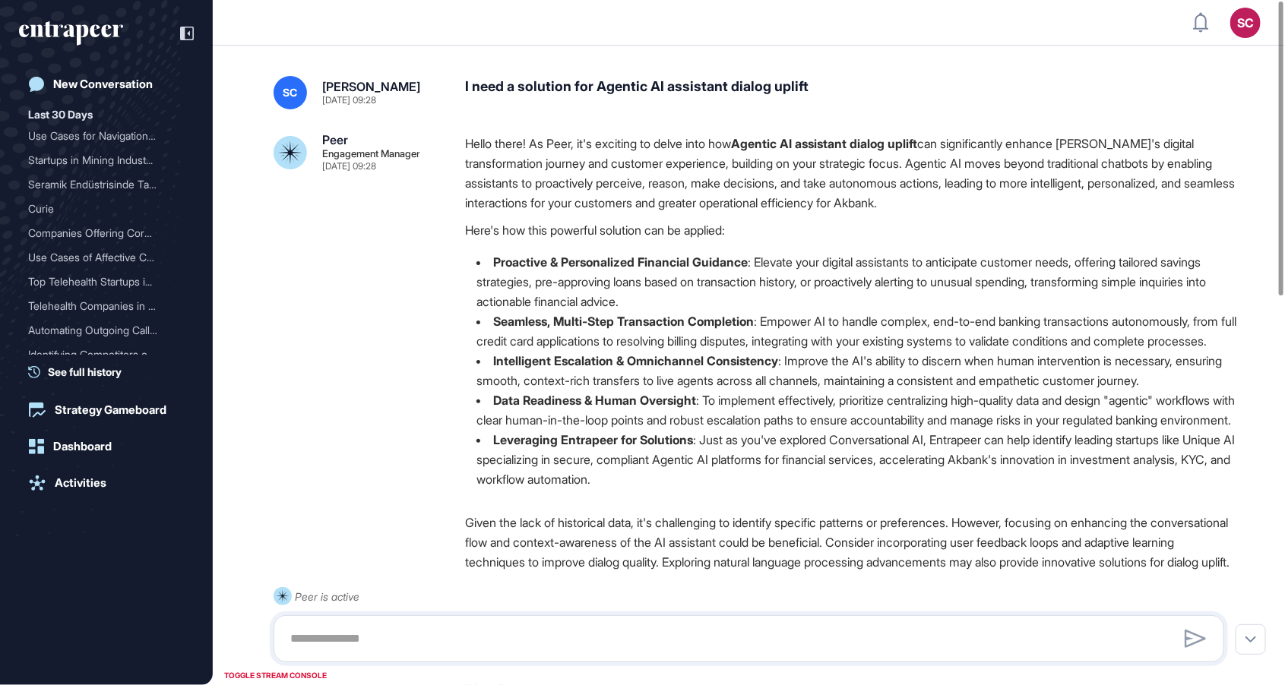
click at [857, 387] on li "Intelligent Escalation & Omnichannel Consistency : Improve the AI's ability to …" at bounding box center [850, 371] width 771 height 40
click at [674, 89] on div "I need a solution for Agentic AI assistant dialog uplift" at bounding box center [850, 92] width 771 height 33
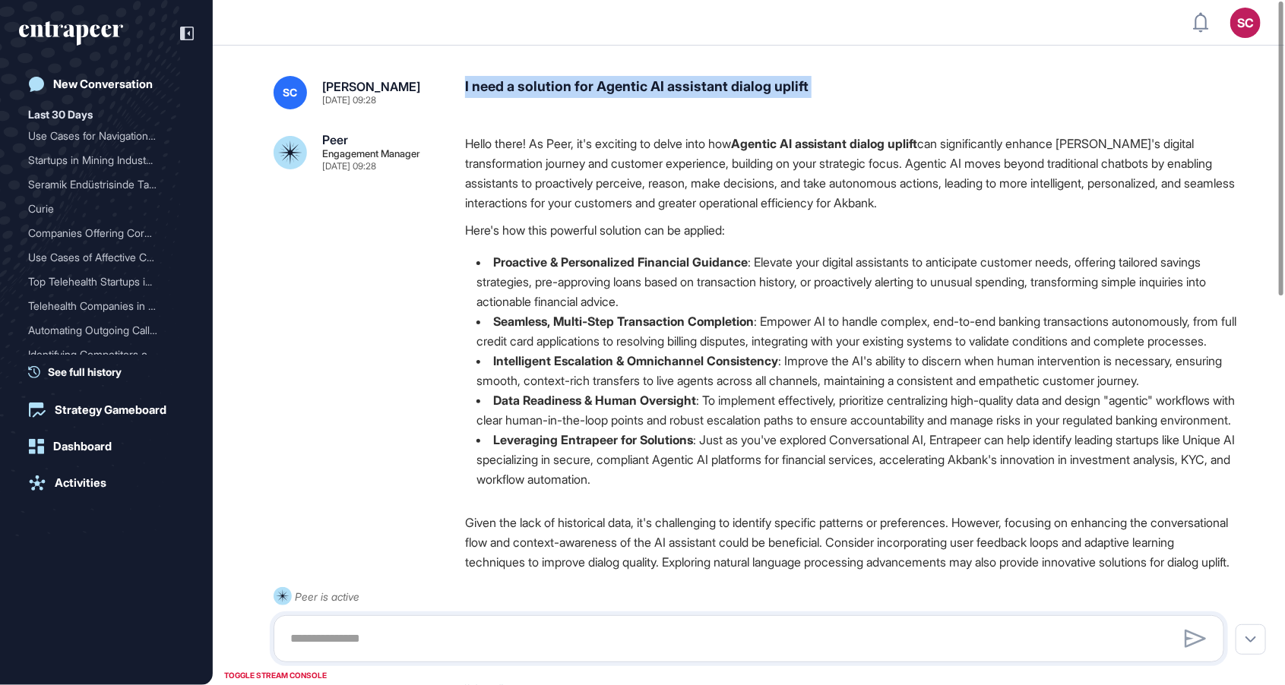
copy div "I need a solution for Agentic AI assistant dialog uplift"
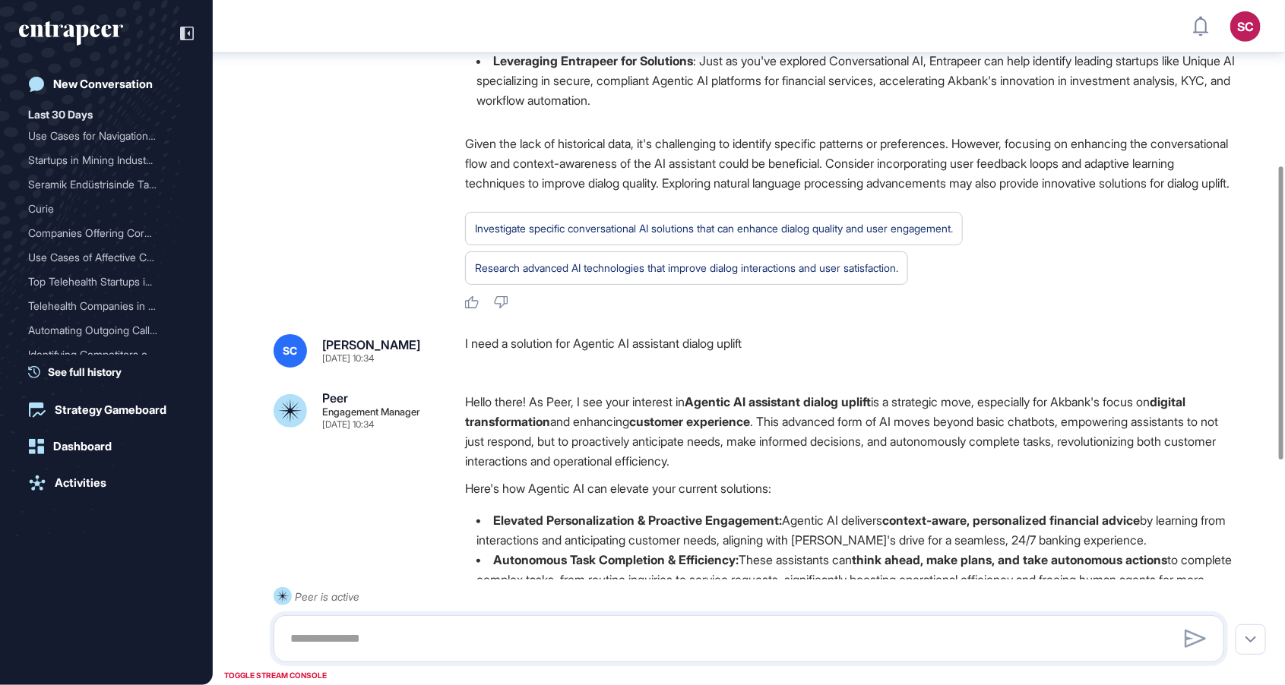
scroll to position [385, 0]
